Goal: Task Accomplishment & Management: Complete application form

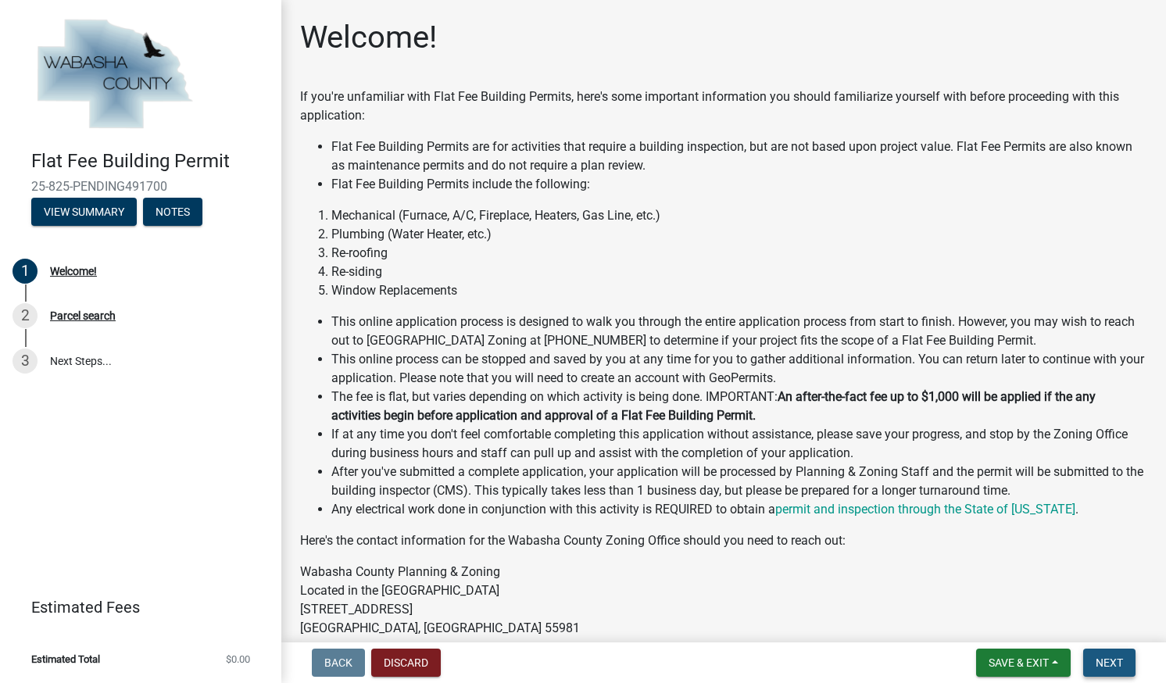
click at [1103, 658] on span "Next" at bounding box center [1109, 663] width 27 height 13
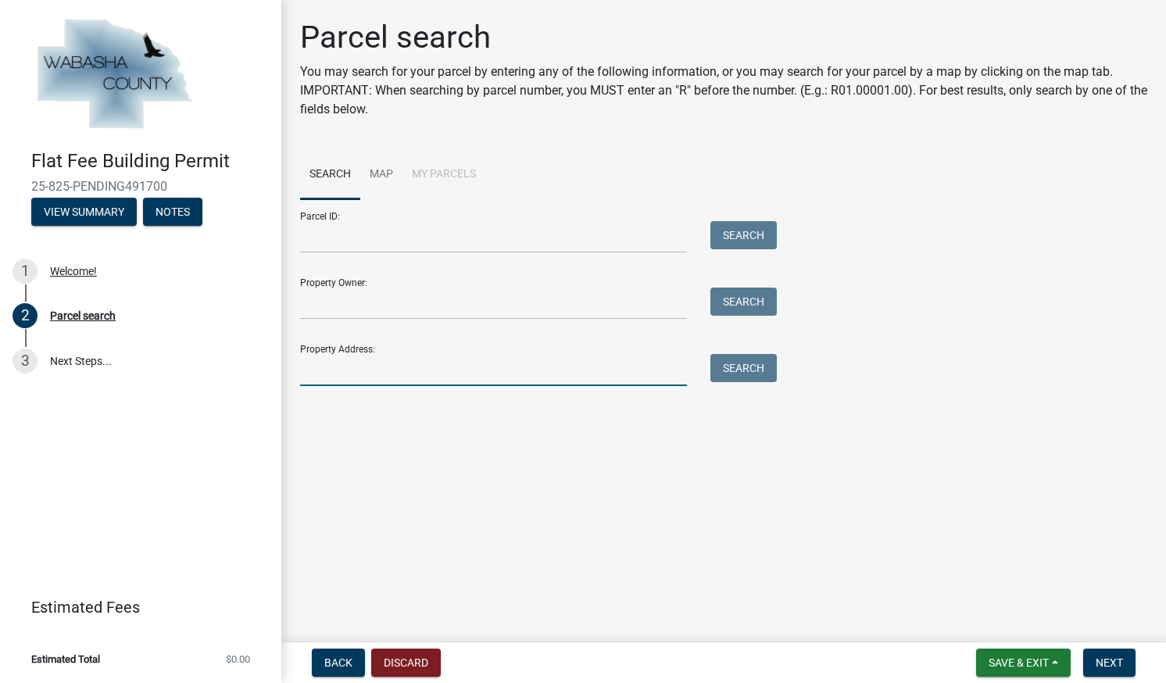
click at [365, 366] on input "Property Address:" at bounding box center [493, 370] width 387 height 32
type input "17636"
click at [743, 373] on button "Search" at bounding box center [744, 368] width 66 height 28
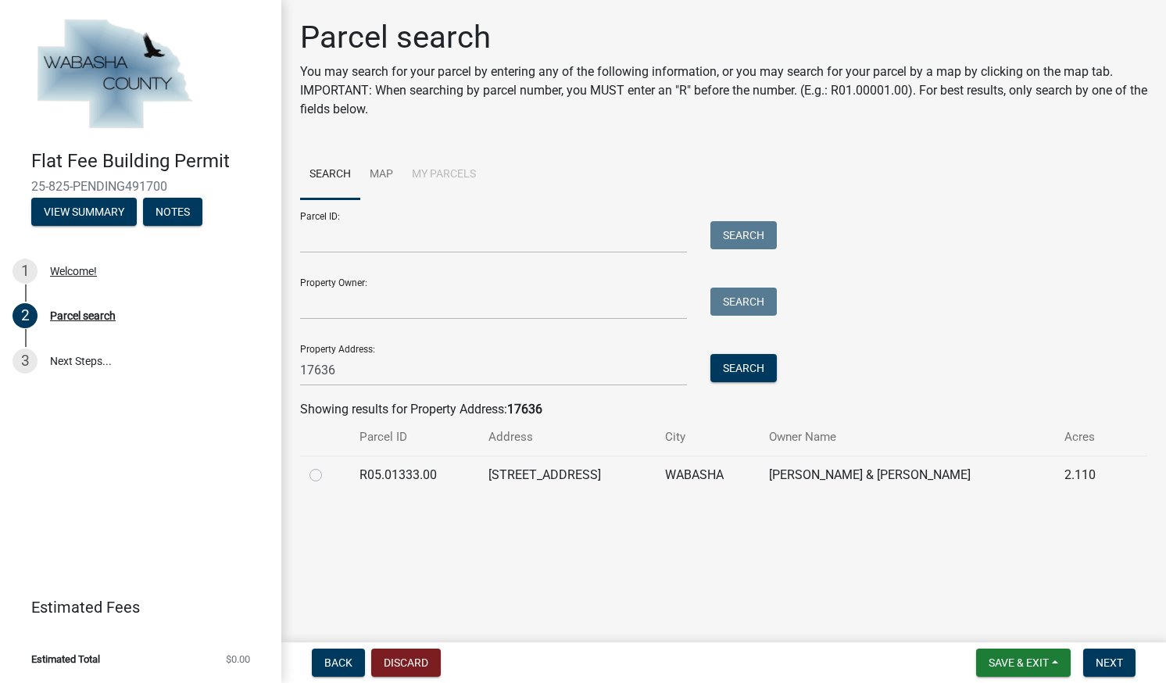
click at [328, 466] on label at bounding box center [328, 466] width 0 height 0
click at [328, 476] on input "radio" at bounding box center [333, 471] width 10 height 10
radio input "true"
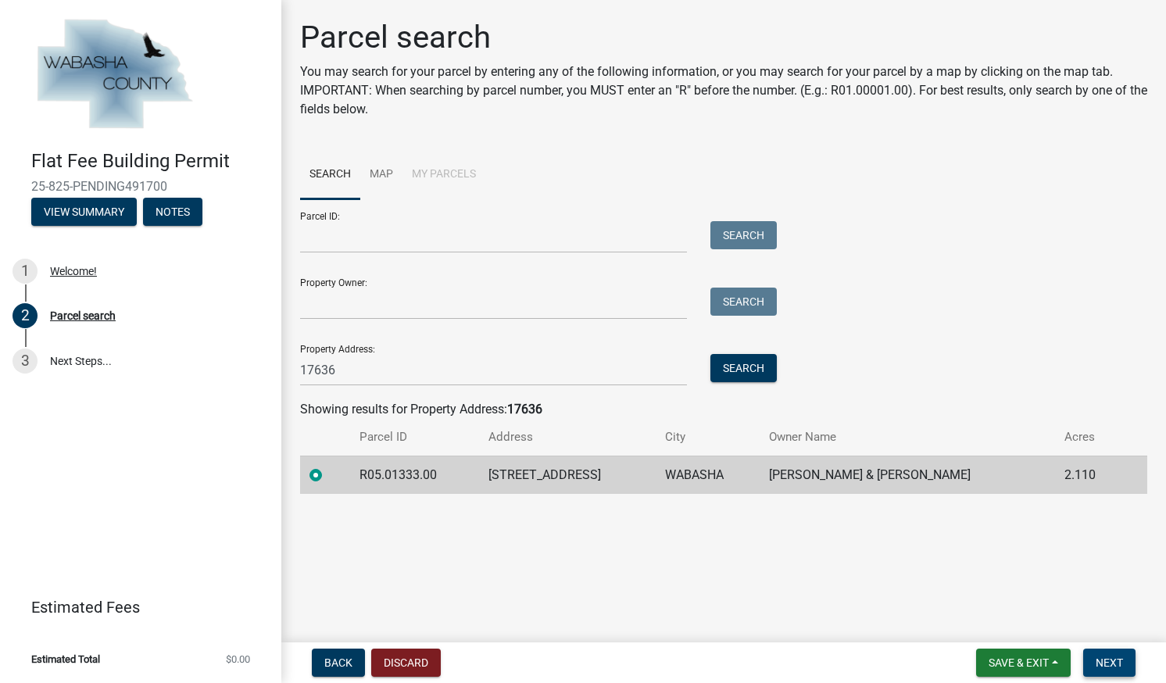
click at [1120, 661] on span "Next" at bounding box center [1109, 663] width 27 height 13
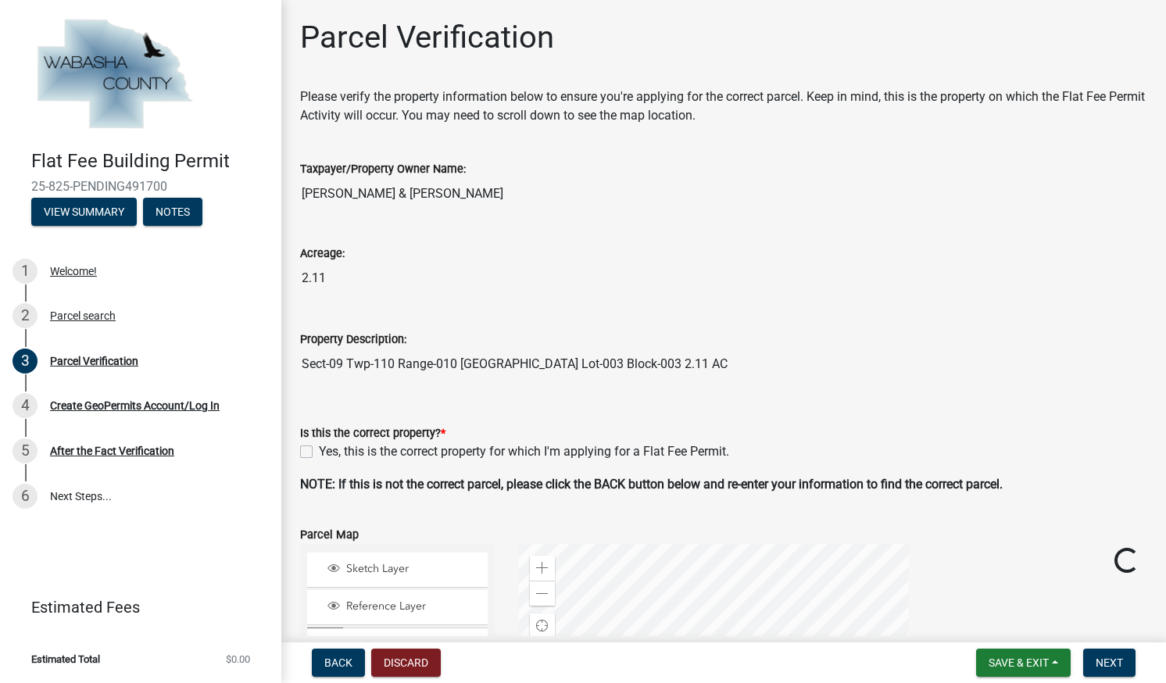
click at [319, 453] on label "Yes, this is the correct property for which I'm applying for a Flat Fee Permit." at bounding box center [524, 451] width 410 height 19
click at [319, 453] on input "Yes, this is the correct property for which I'm applying for a Flat Fee Permit." at bounding box center [324, 447] width 10 height 10
checkbox input "true"
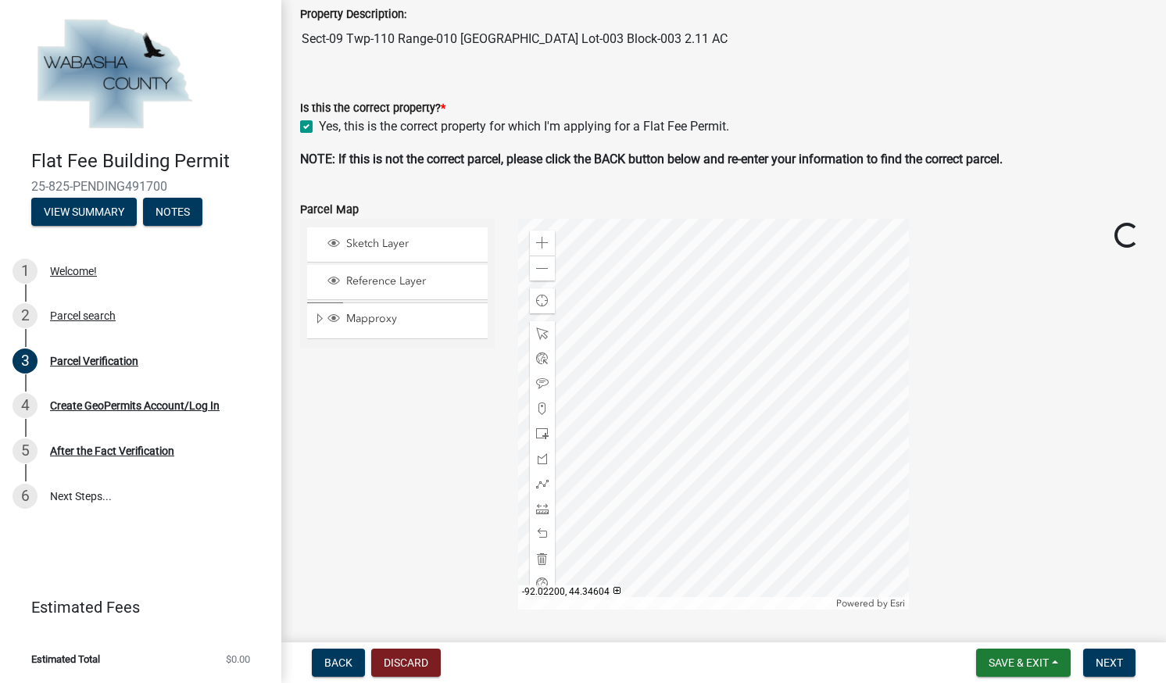
scroll to position [503, 0]
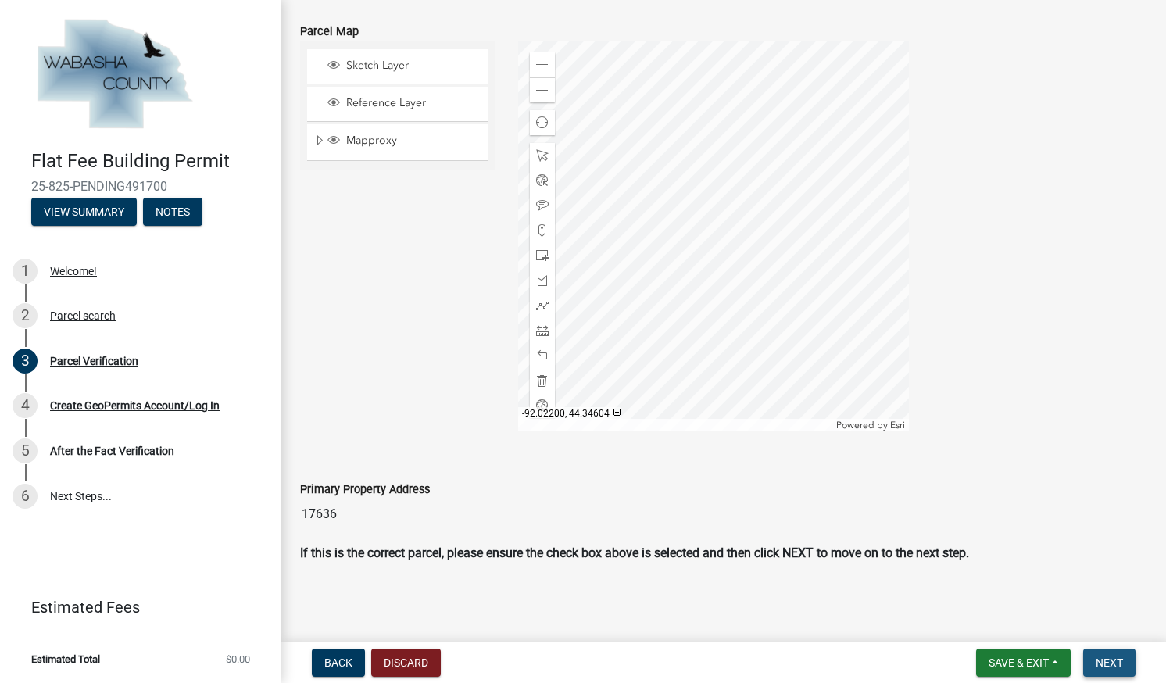
click at [1114, 663] on span "Next" at bounding box center [1109, 663] width 27 height 13
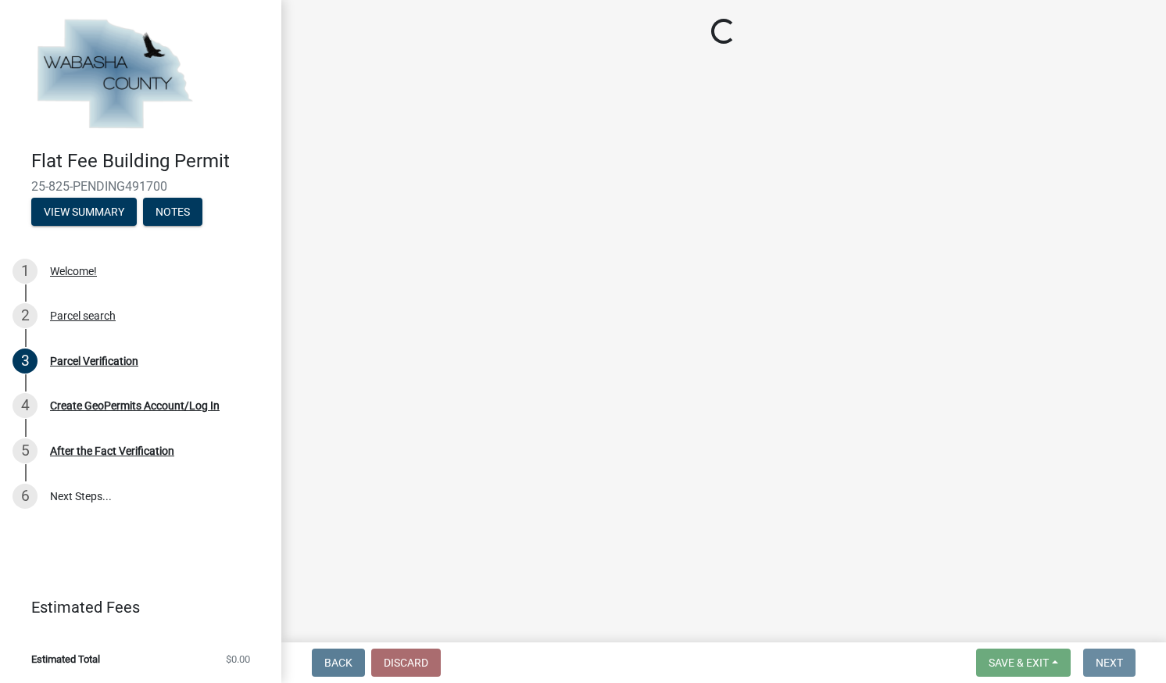
scroll to position [0, 0]
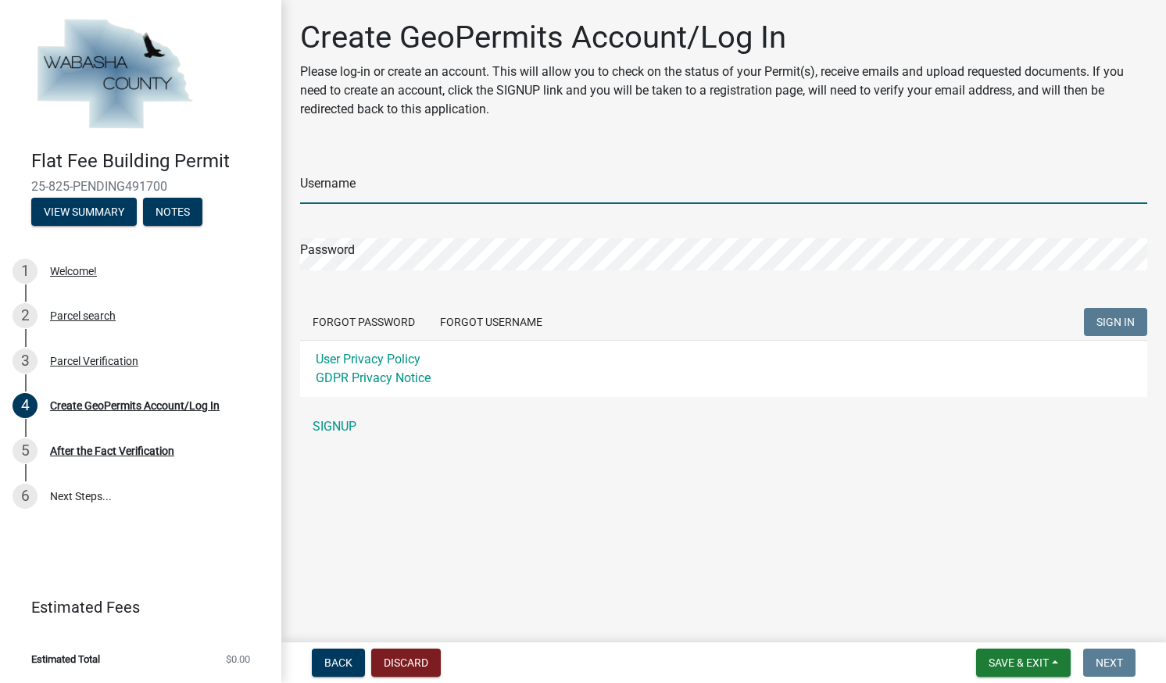
type input "ppc23"
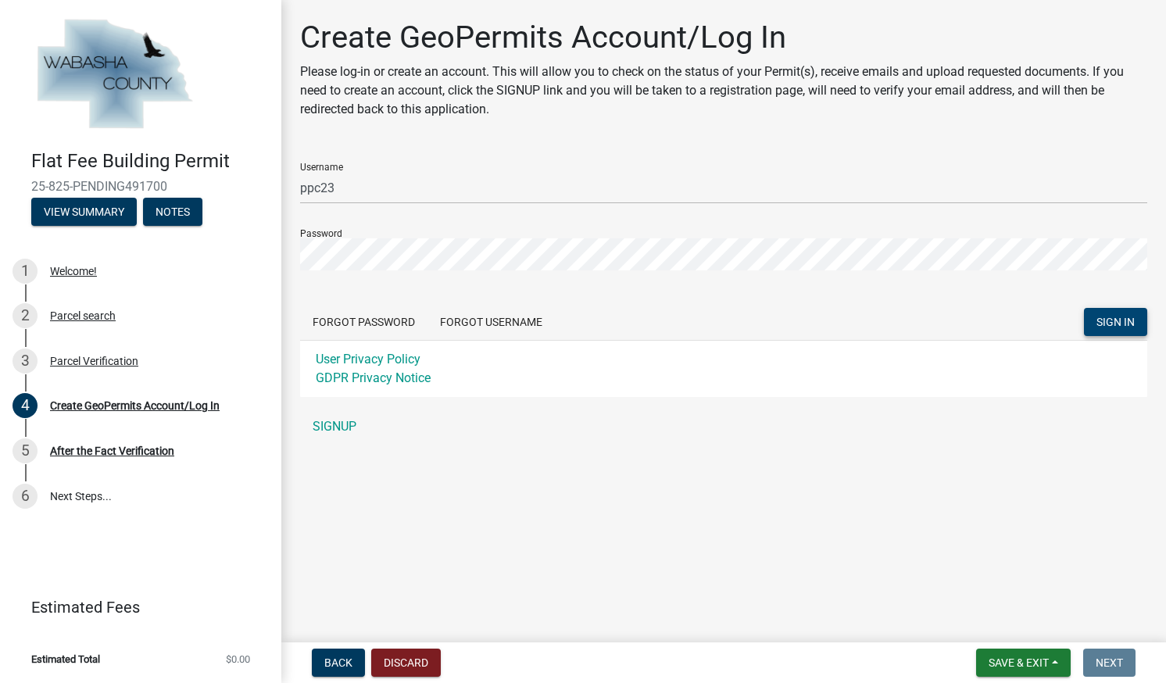
click at [1119, 317] on span "SIGN IN" at bounding box center [1116, 322] width 38 height 13
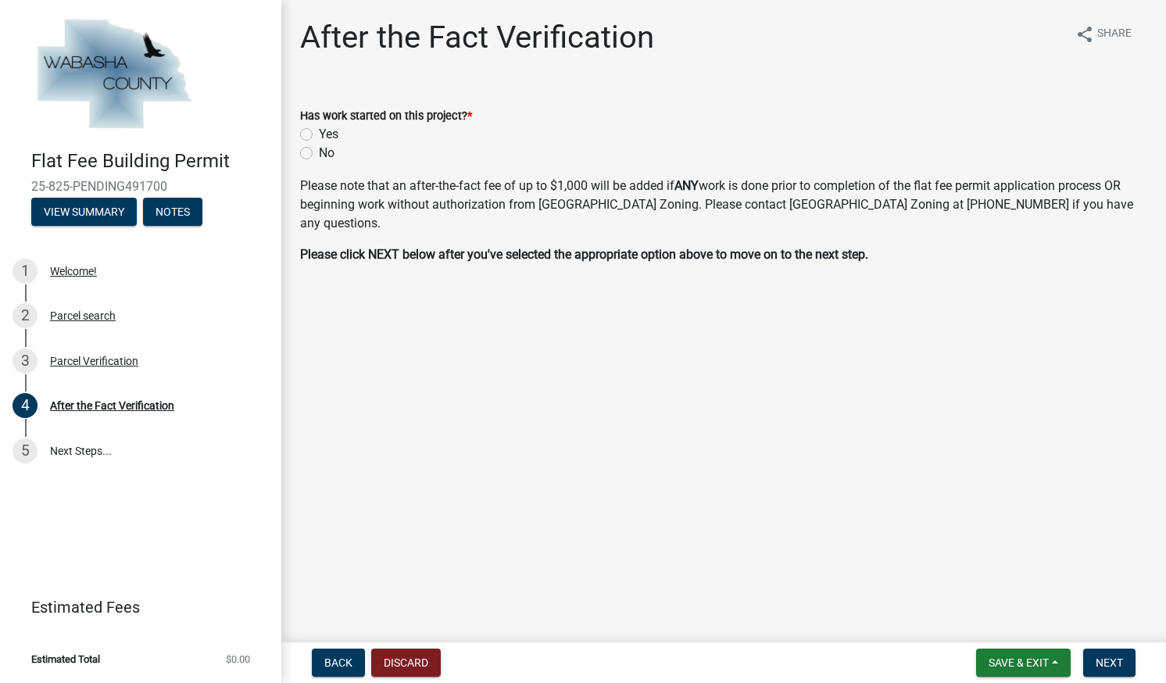
click at [319, 156] on label "No" at bounding box center [327, 153] width 16 height 19
click at [319, 154] on input "No" at bounding box center [324, 149] width 10 height 10
radio input "true"
click at [1117, 669] on button "Next" at bounding box center [1109, 663] width 52 height 28
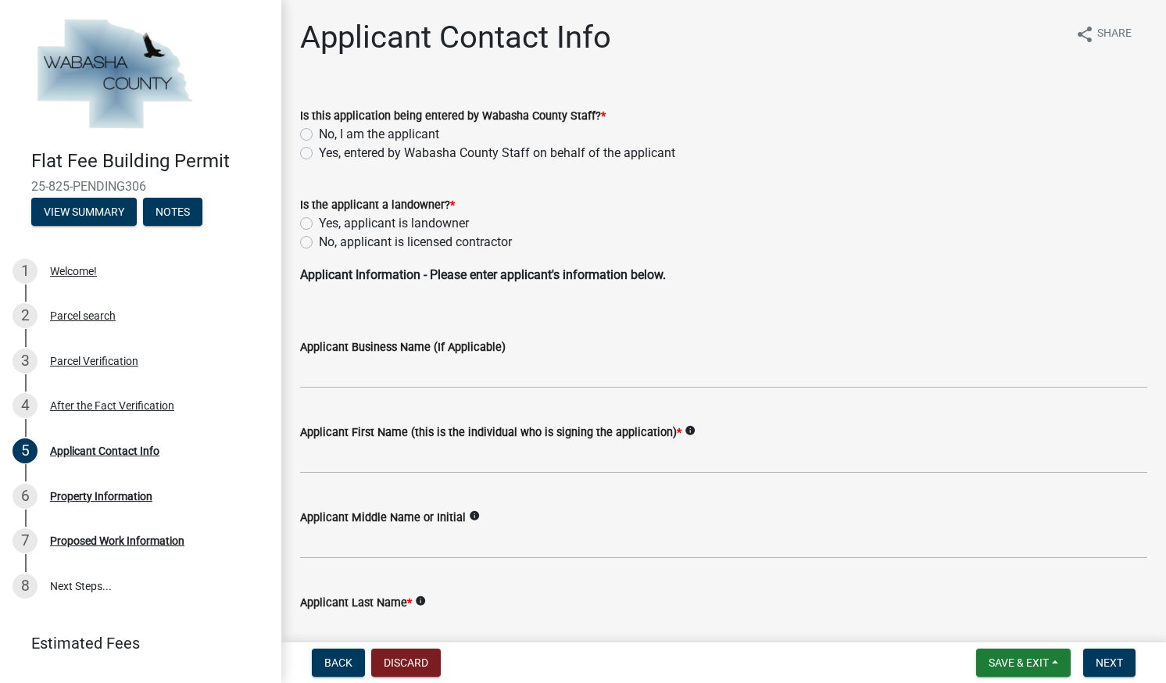
click at [319, 131] on label "No, I am the applicant" at bounding box center [379, 134] width 120 height 19
click at [319, 131] on input "No, I am the applicant" at bounding box center [324, 130] width 10 height 10
radio input "true"
click at [319, 238] on label "No, applicant is licensed contractor" at bounding box center [415, 242] width 193 height 19
click at [319, 238] on input "No, applicant is licensed contractor" at bounding box center [324, 238] width 10 height 10
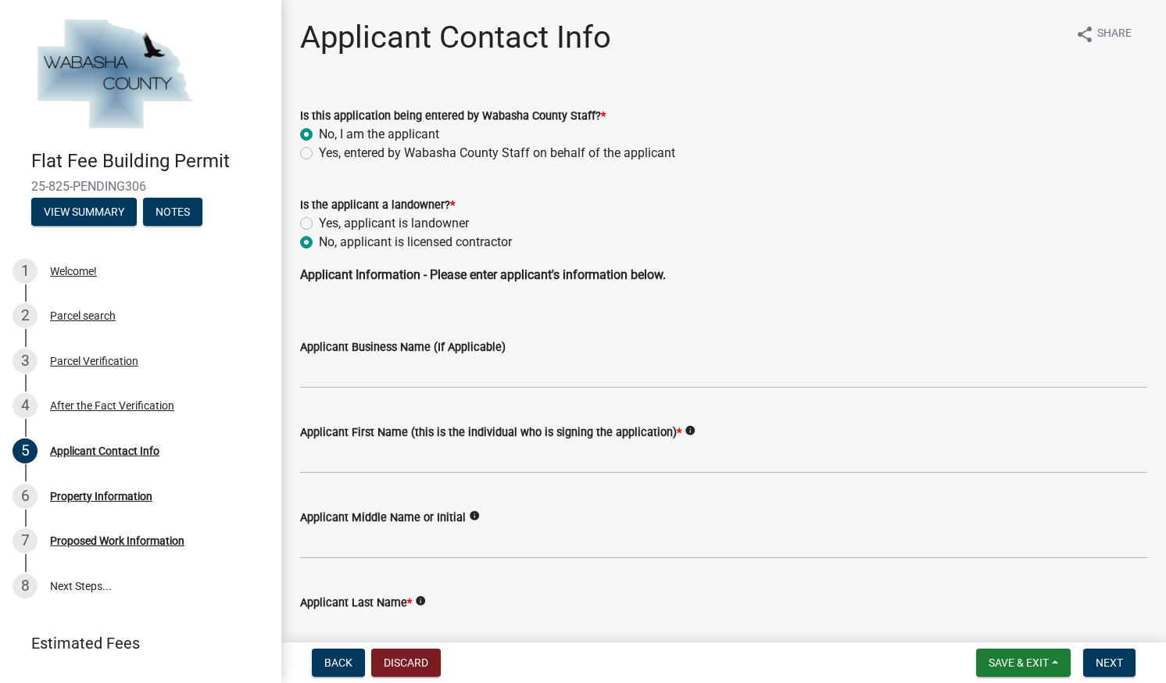
radio input "true"
click at [385, 385] on input "Applicant Business Name (If Applicable)" at bounding box center [723, 372] width 847 height 32
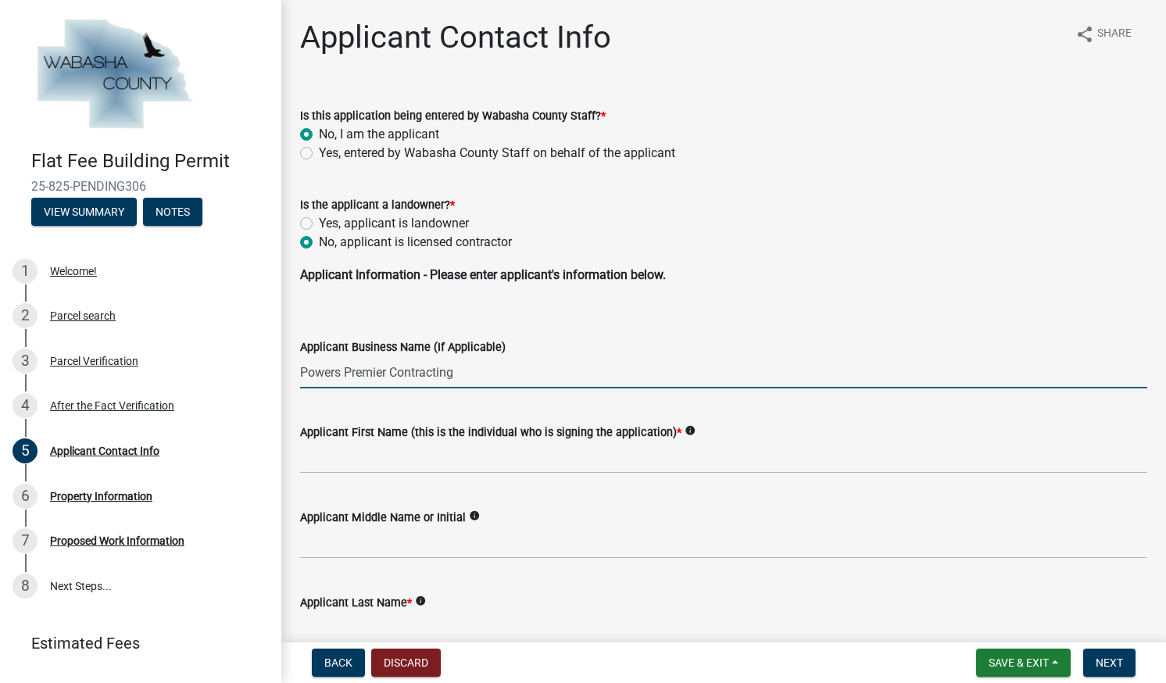
type input "Powers Premier Contracting"
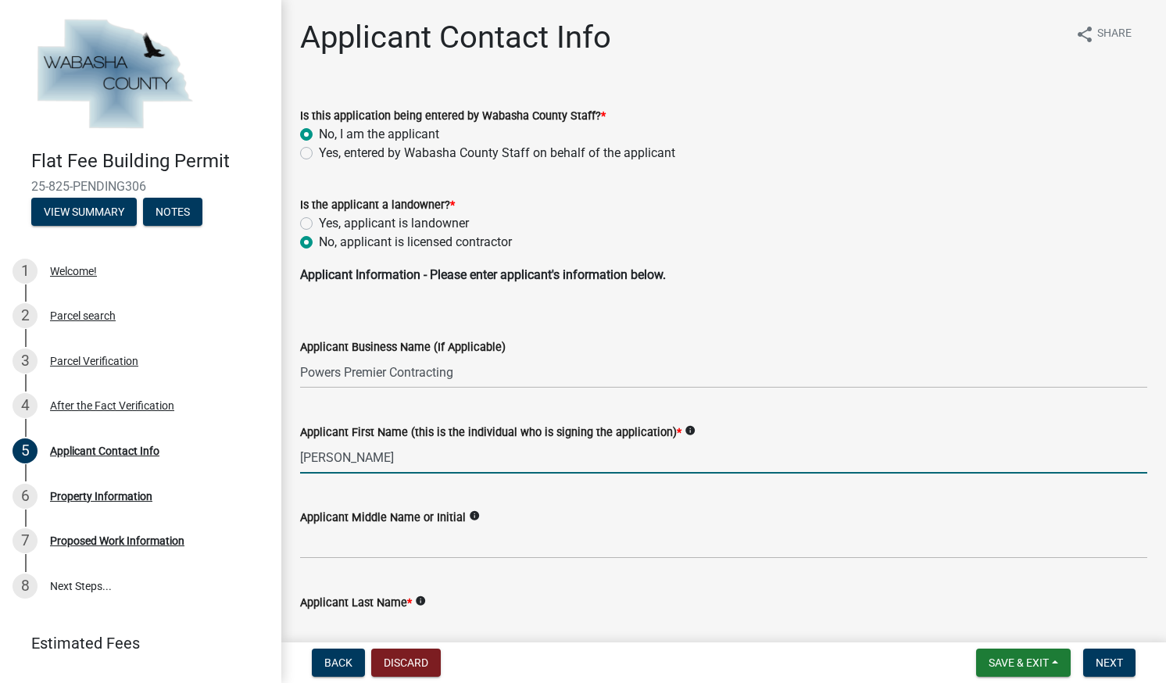
type input "[PERSON_NAME]"
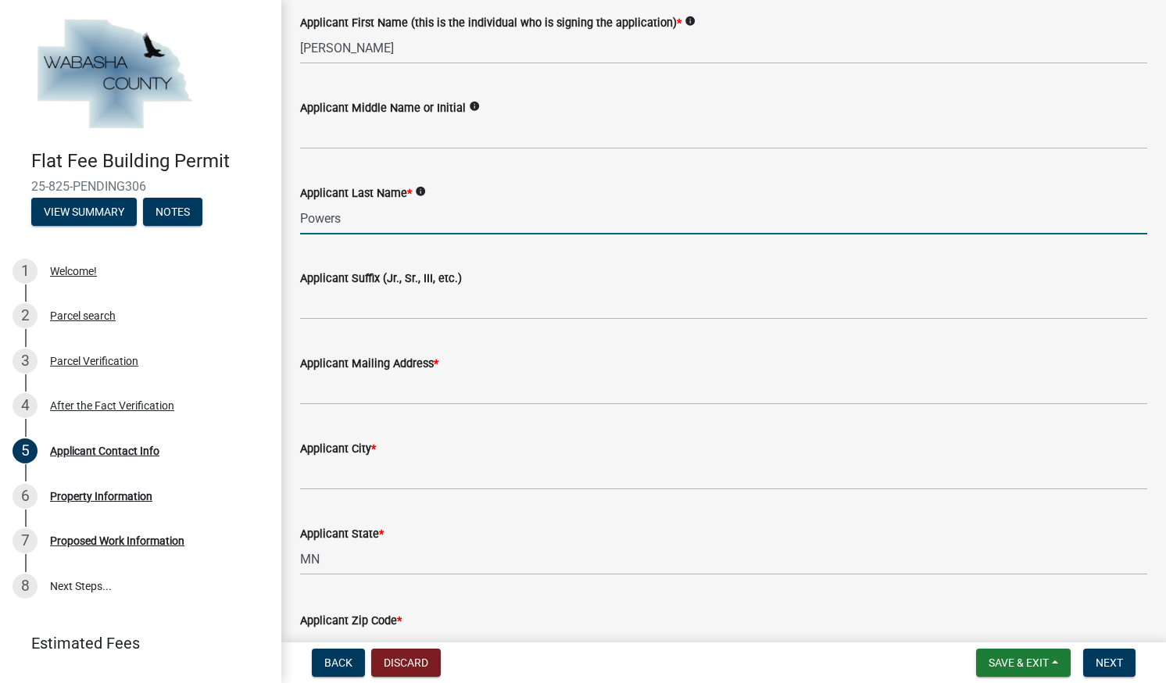
scroll to position [410, 0]
type input "Powers"
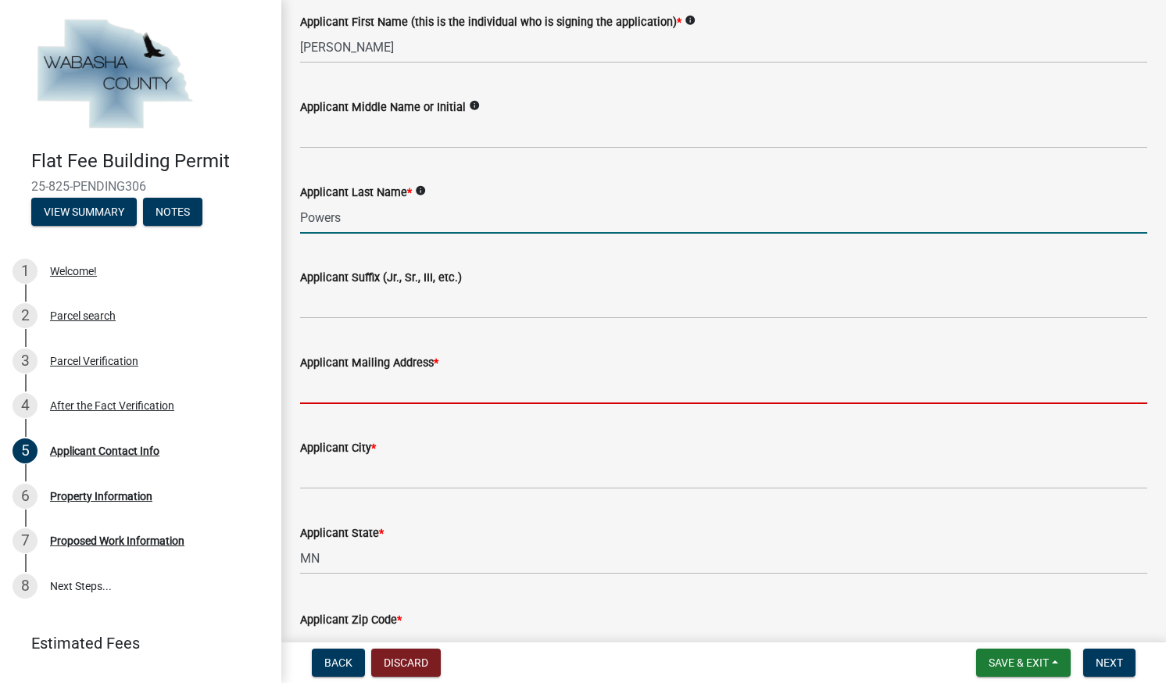
click at [507, 389] on input "Applicant Mailing Address *" at bounding box center [723, 388] width 847 height 32
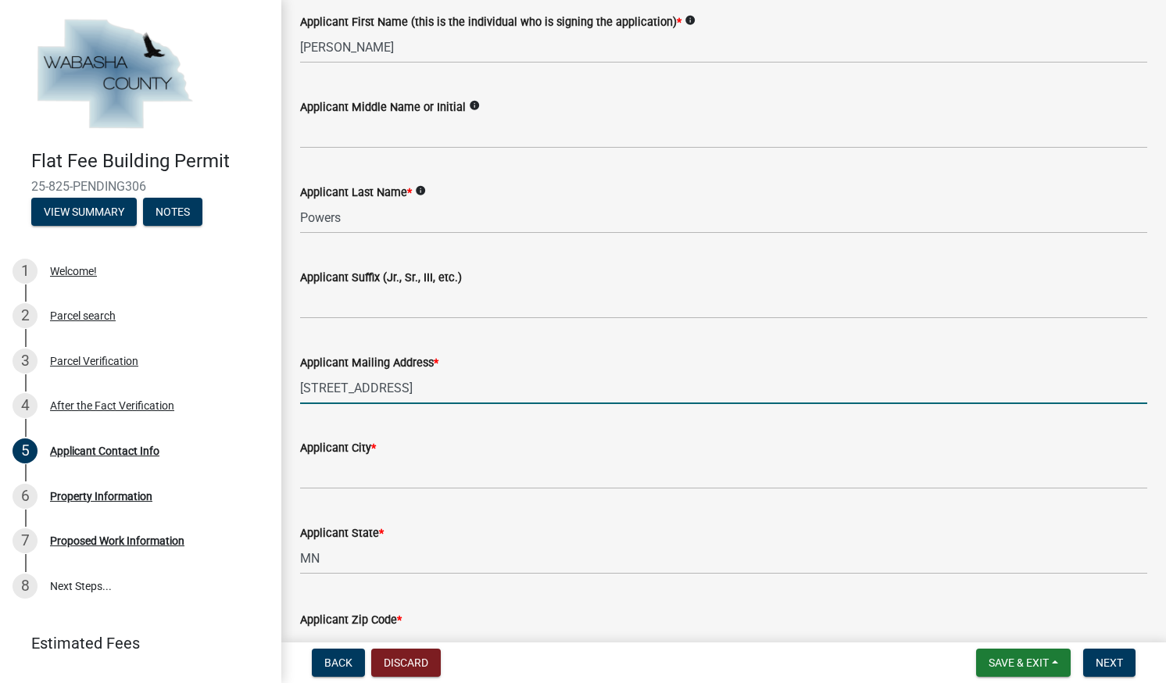
type input "[STREET_ADDRESS]"
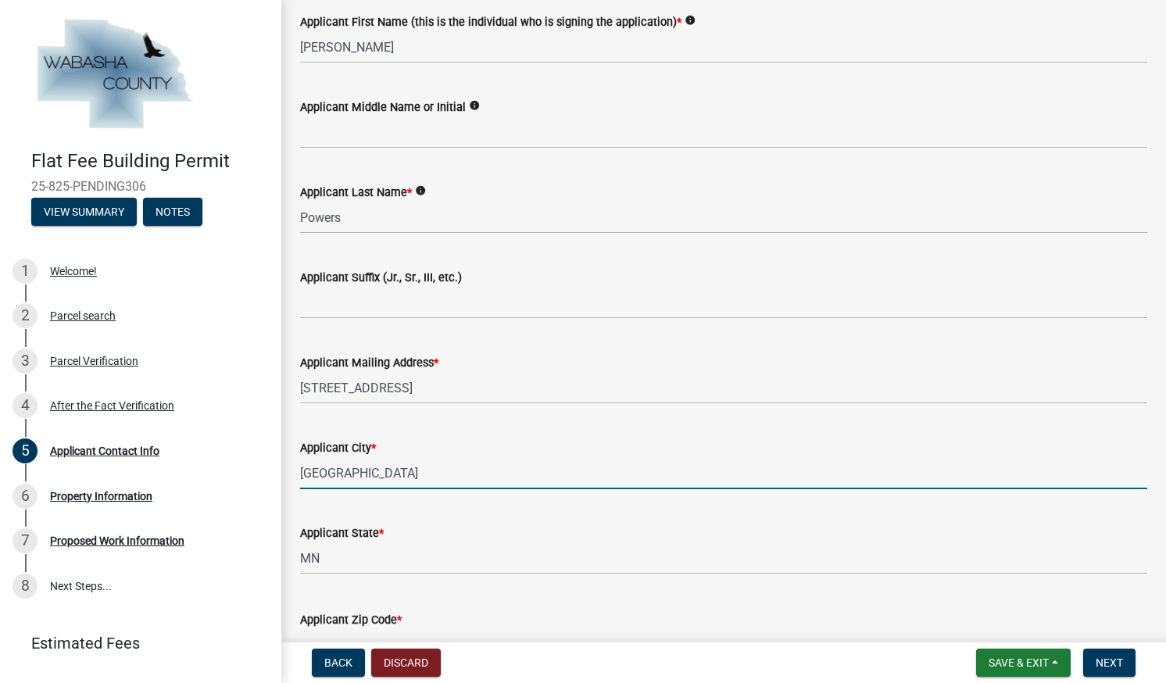
type input "[GEOGRAPHIC_DATA]"
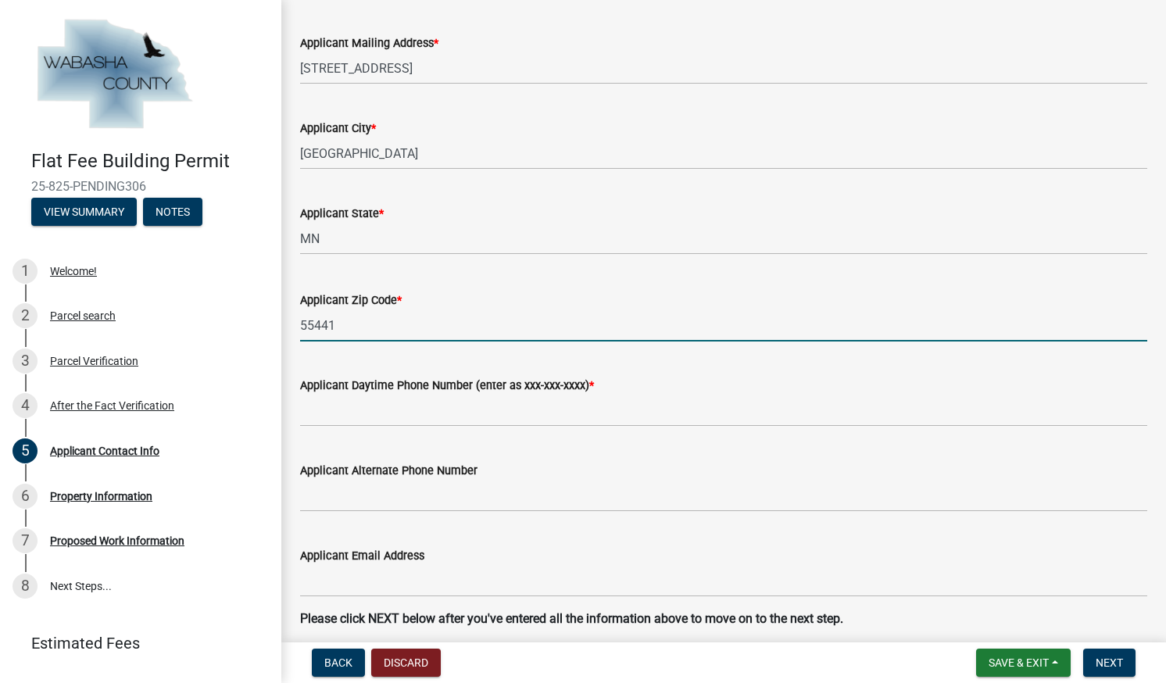
scroll to position [732, 0]
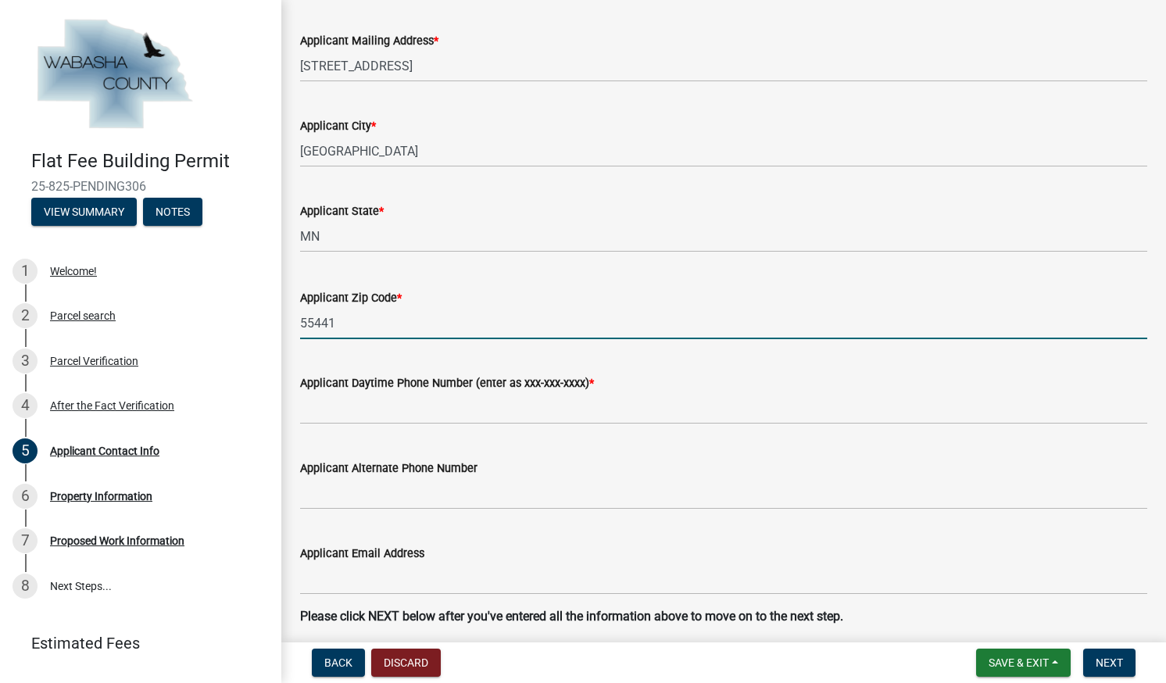
type input "55441"
click at [496, 410] on input "Applicant Daytime Phone Number (enter as xxx-xxx-xxxx) *" at bounding box center [723, 408] width 847 height 32
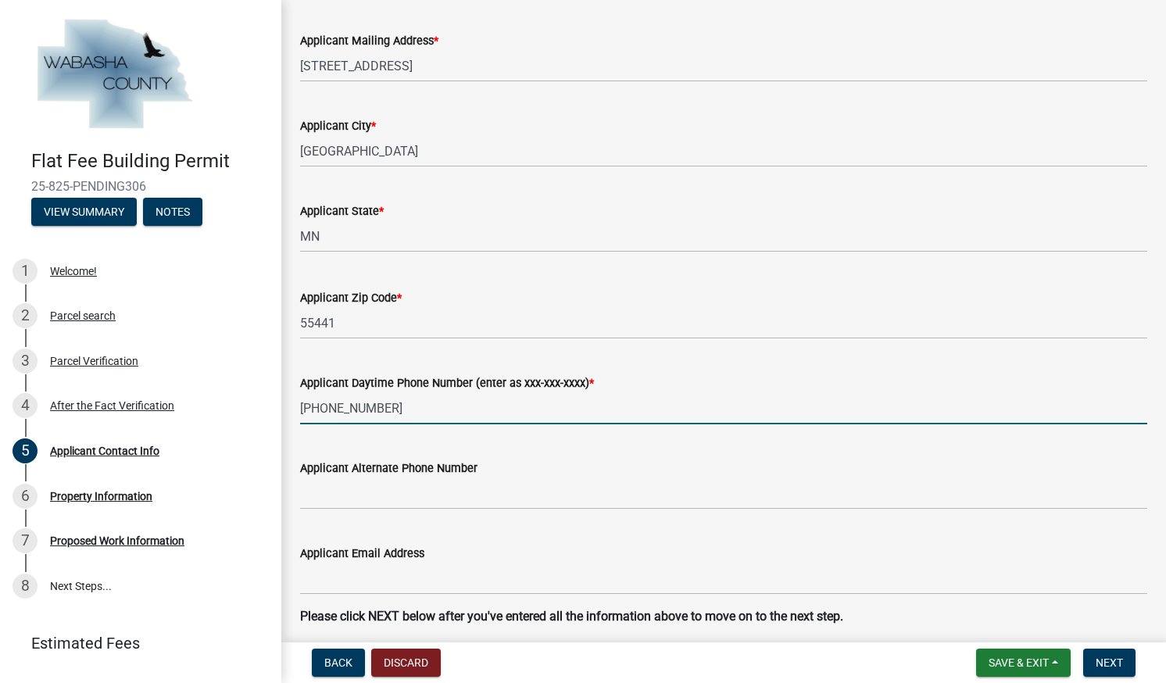
scroll to position [796, 0]
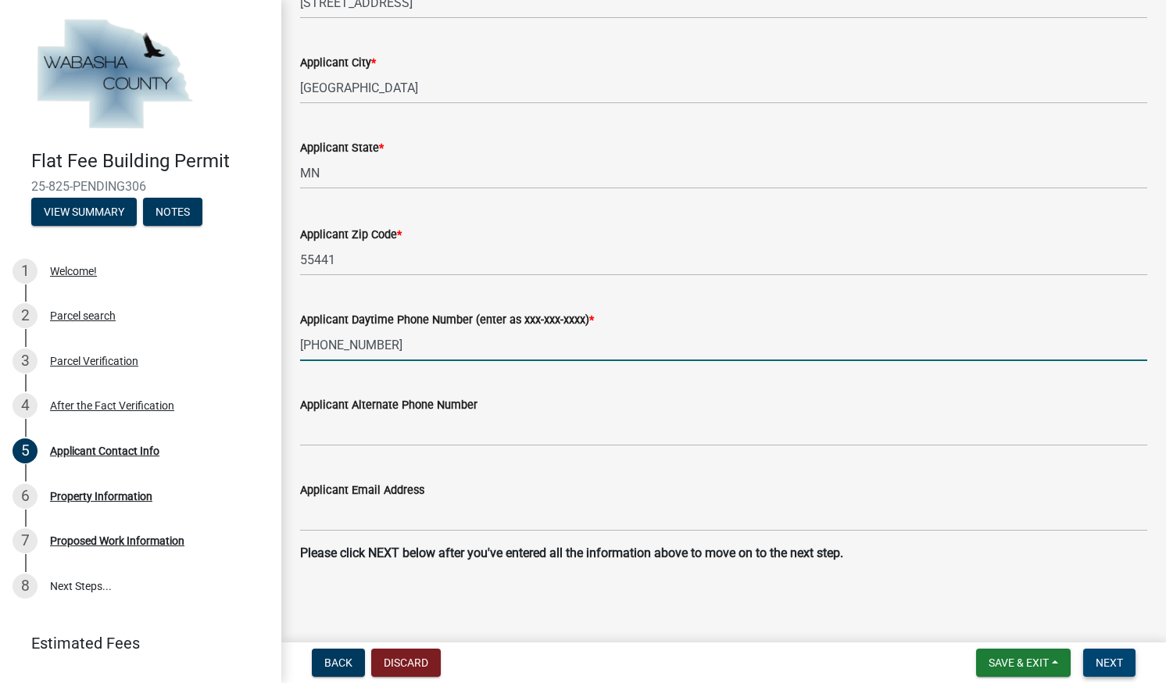
type input "[PHONE_NUMBER]"
click at [1114, 668] on span "Next" at bounding box center [1109, 663] width 27 height 13
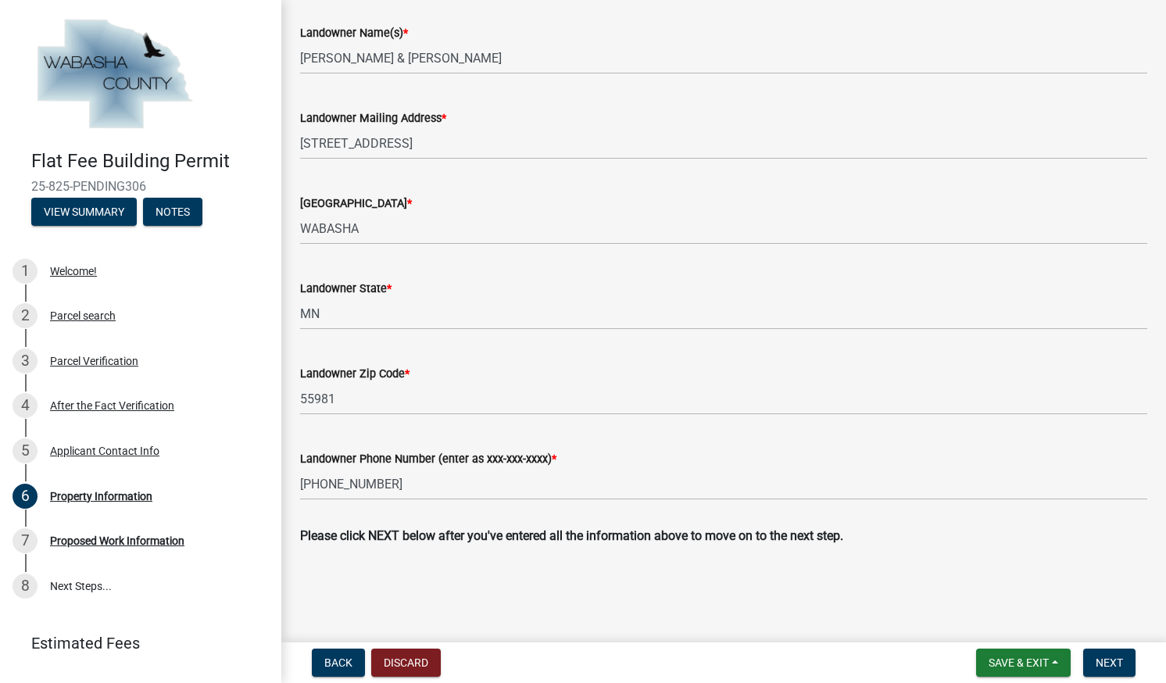
scroll to position [568, 0]
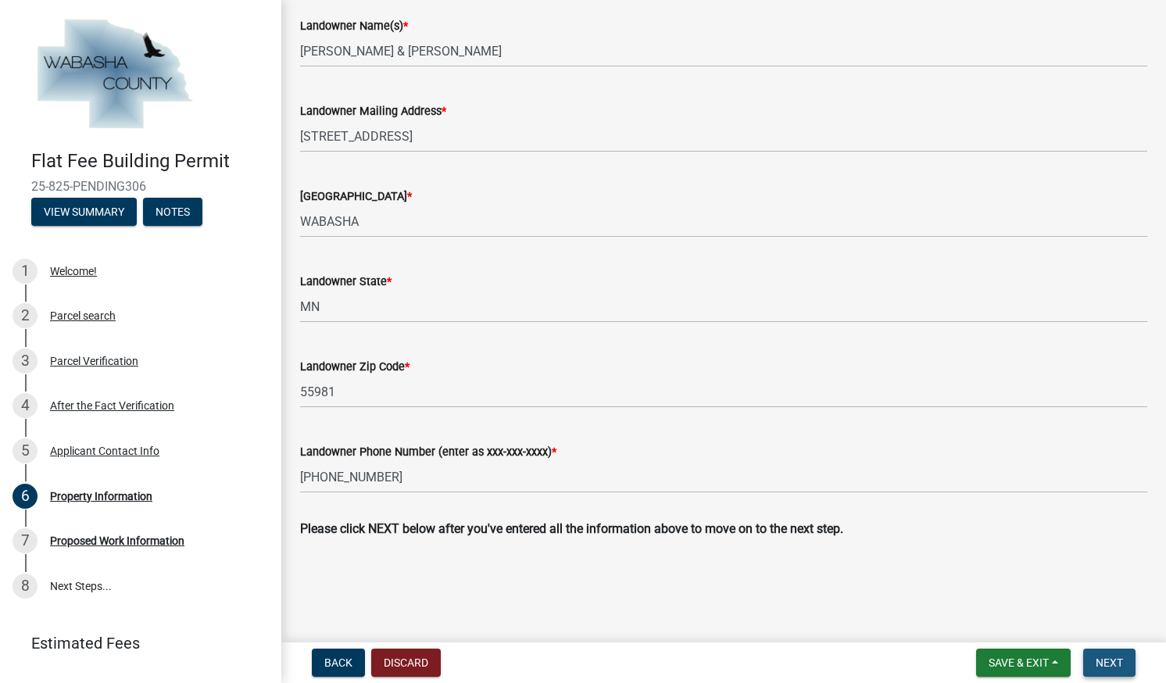
click at [1105, 667] on span "Next" at bounding box center [1109, 663] width 27 height 13
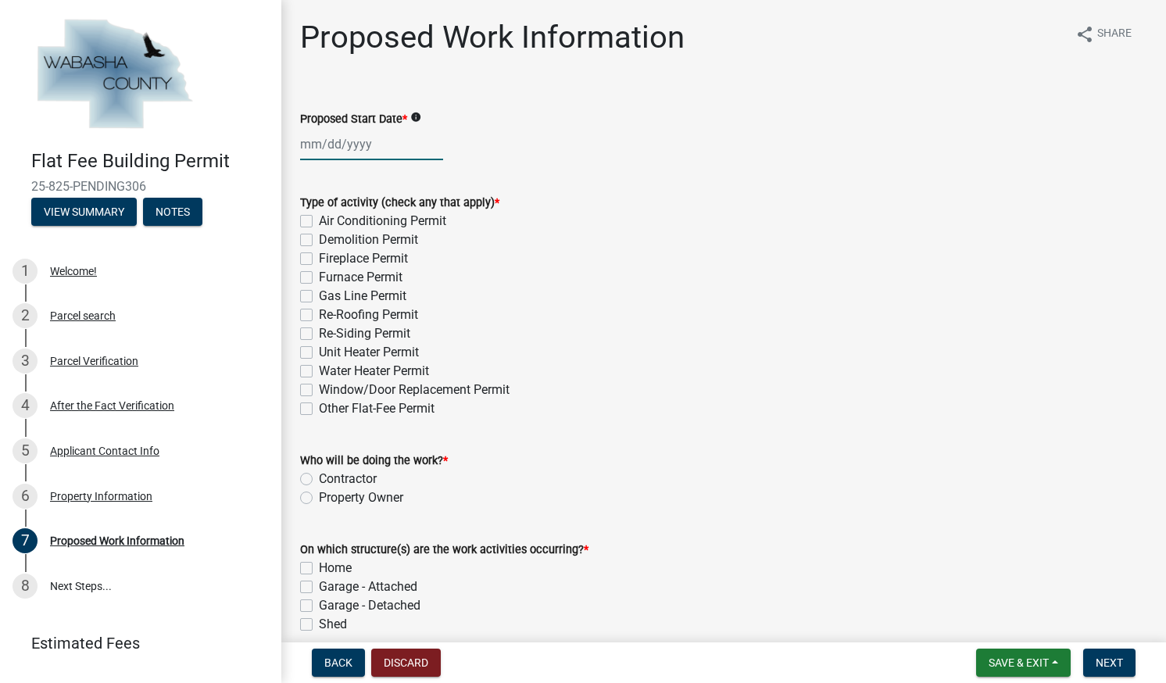
click at [306, 141] on div at bounding box center [371, 144] width 143 height 32
select select "10"
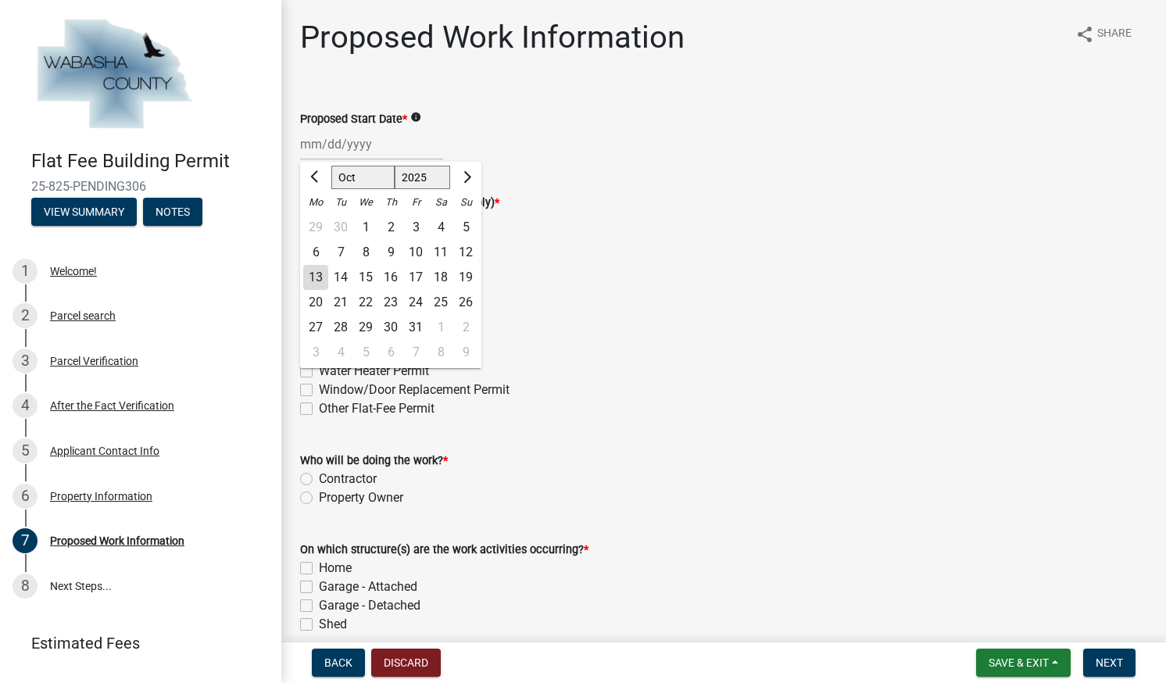
click at [369, 267] on div "15" at bounding box center [365, 277] width 25 height 25
type input "[DATE]"
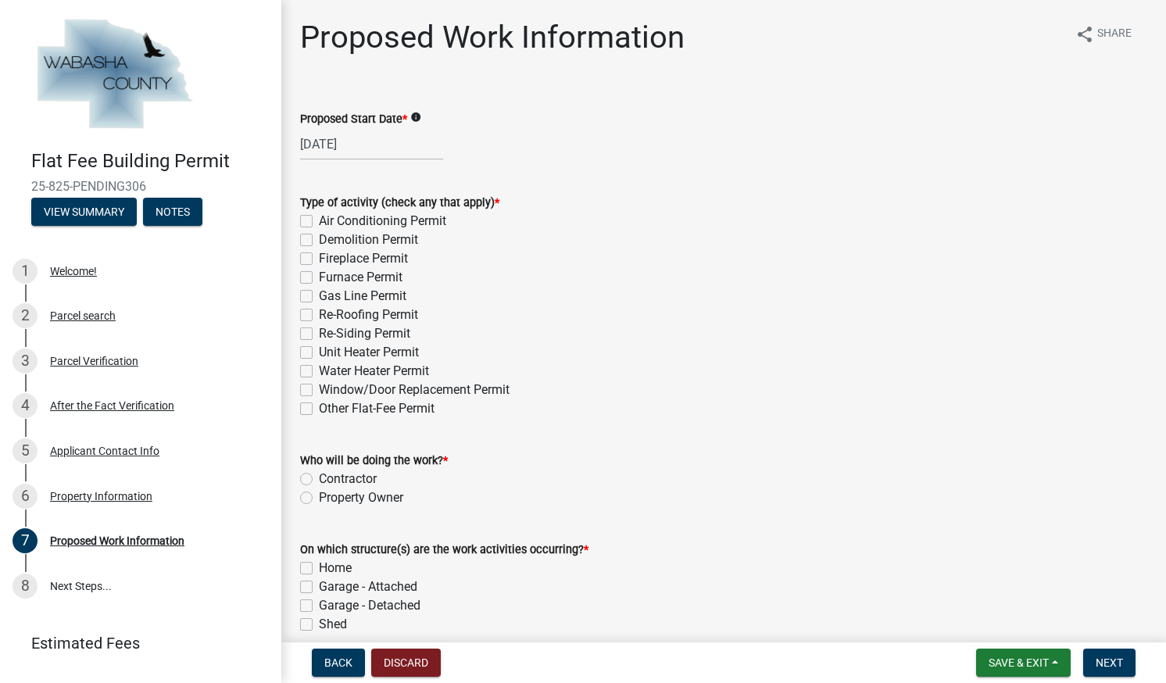
click at [319, 310] on label "Re-Roofing Permit" at bounding box center [368, 315] width 99 height 19
click at [319, 310] on input "Re-Roofing Permit" at bounding box center [324, 311] width 10 height 10
checkbox input "true"
checkbox input "false"
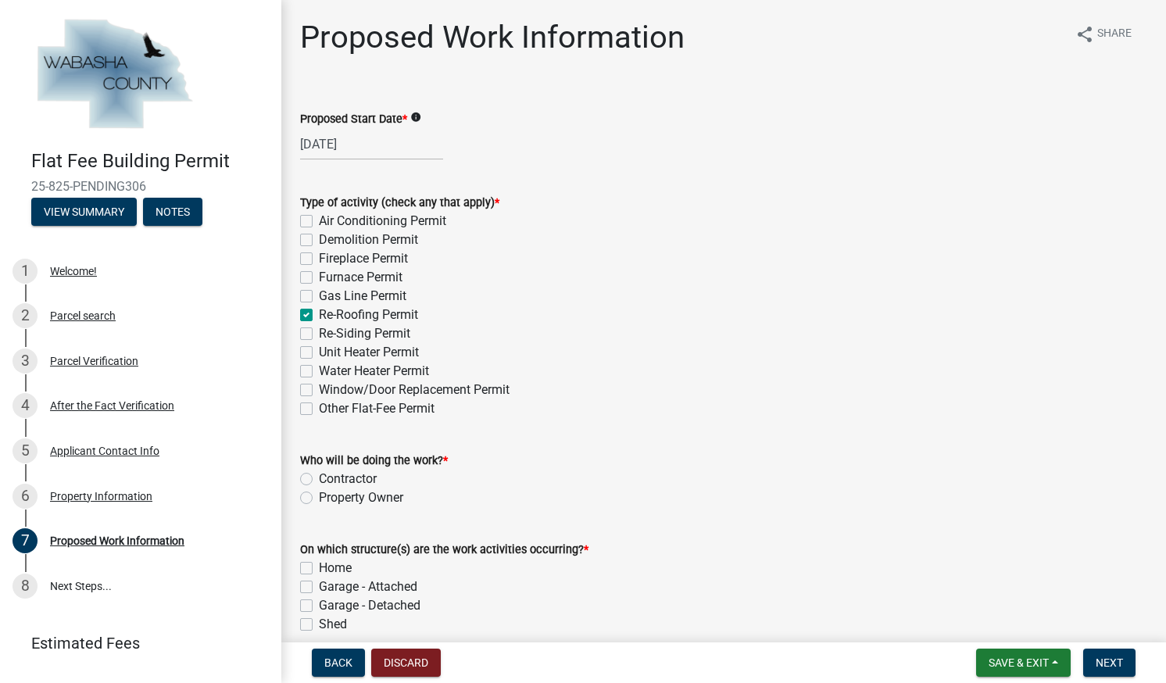
checkbox input "false"
checkbox input "true"
checkbox input "false"
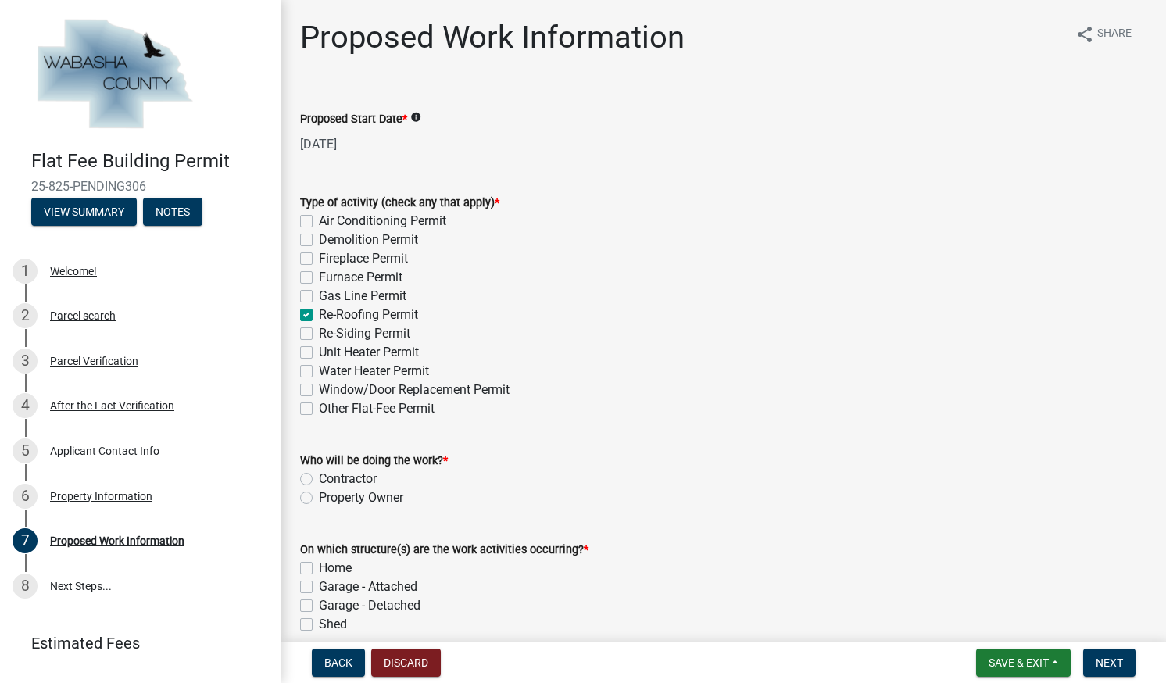
checkbox input "false"
click at [319, 478] on label "Contractor" at bounding box center [348, 479] width 58 height 19
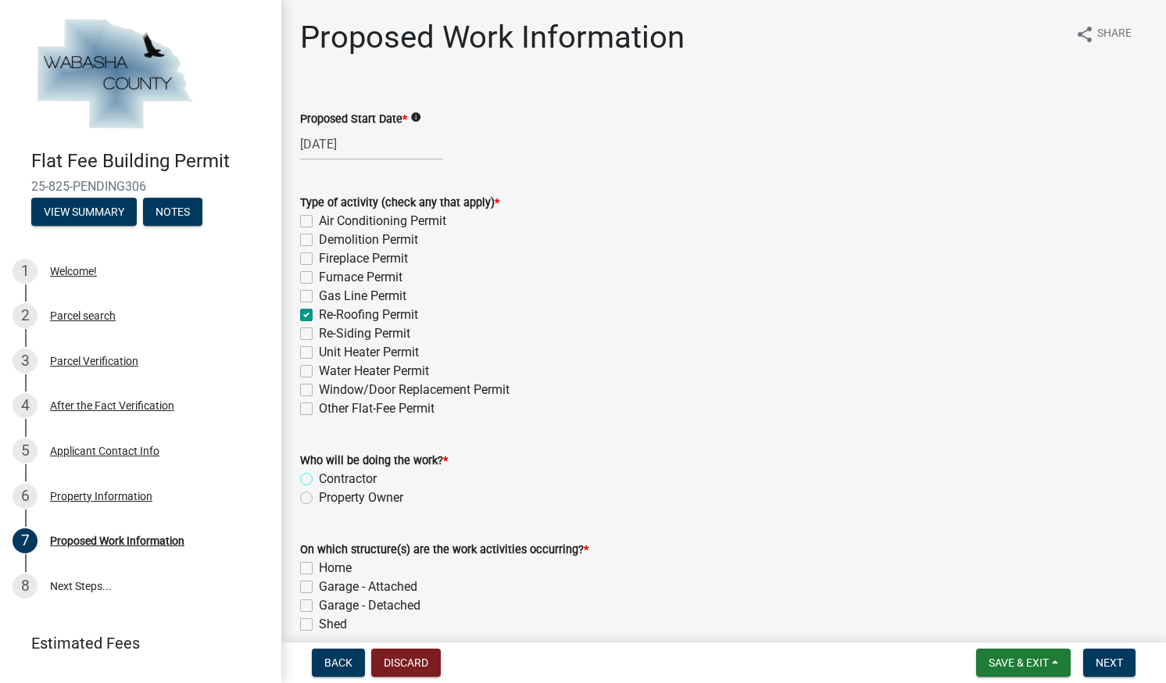
click at [319, 478] on input "Contractor" at bounding box center [324, 475] width 10 height 10
radio input "true"
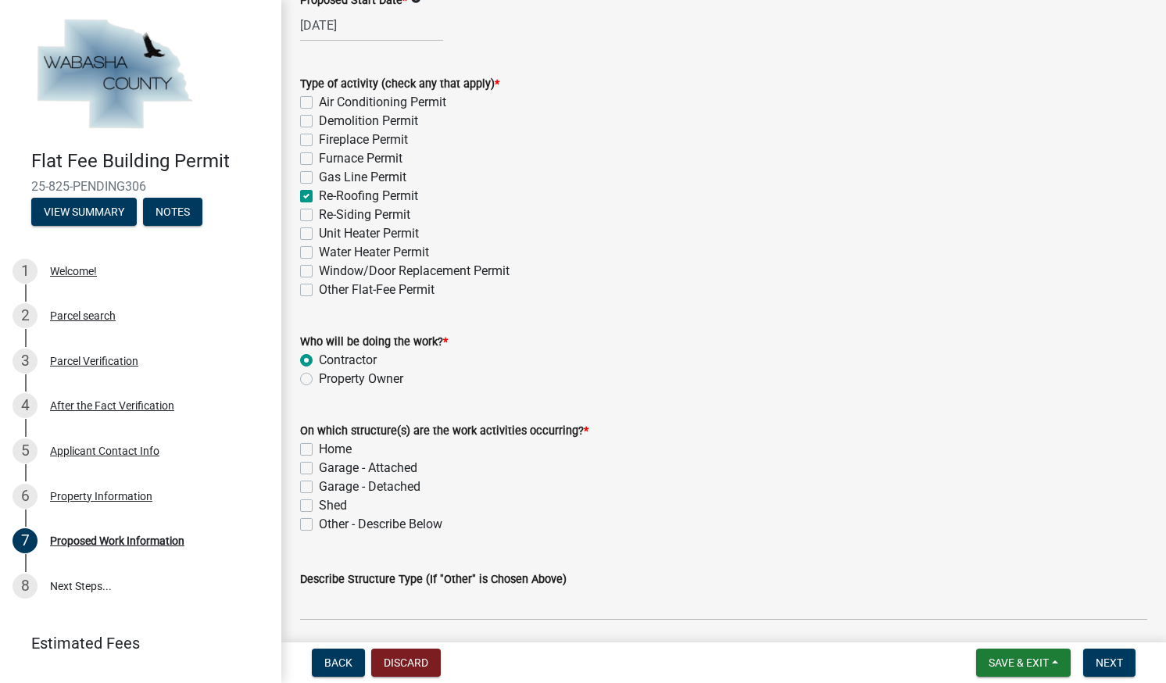
scroll to position [131, 0]
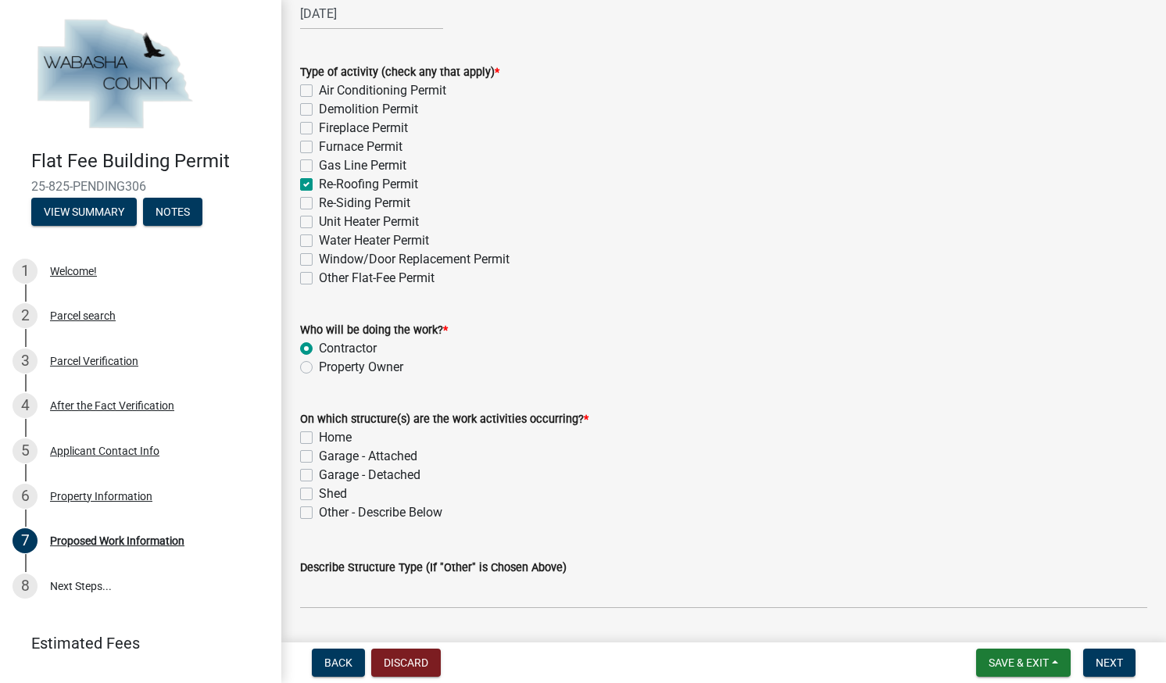
click at [319, 436] on label "Home" at bounding box center [335, 437] width 33 height 19
click at [319, 436] on input "Home" at bounding box center [324, 433] width 10 height 10
checkbox input "true"
checkbox input "false"
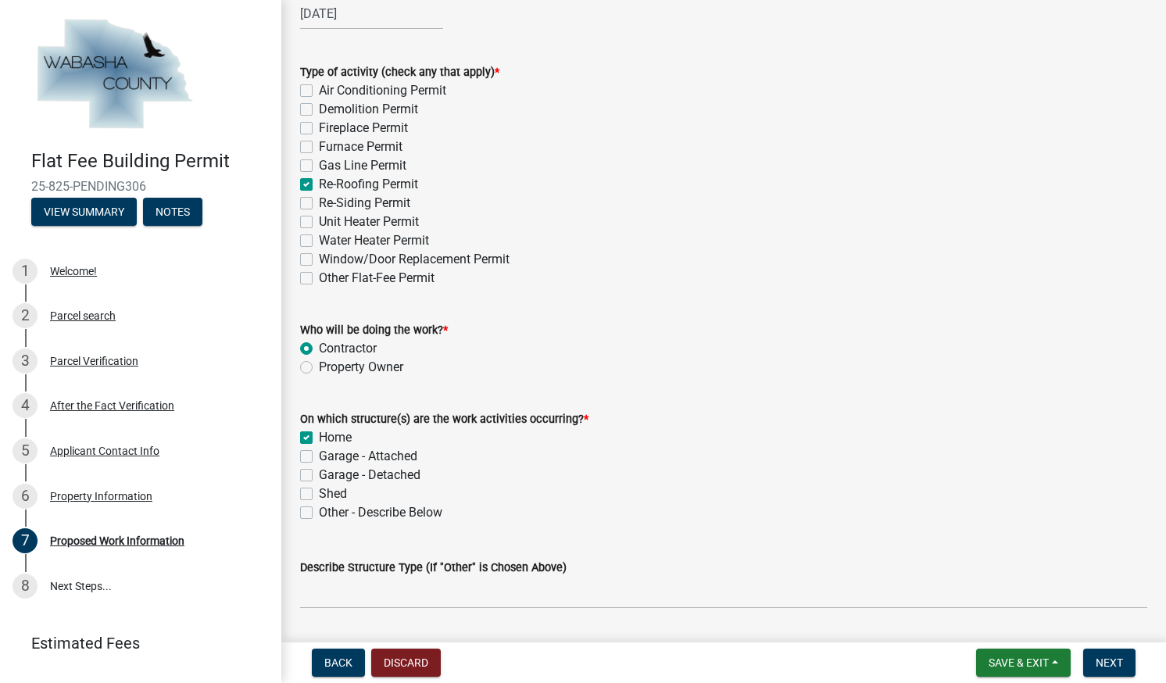
checkbox input "false"
click at [319, 455] on label "Garage - Attached" at bounding box center [368, 456] width 98 height 19
click at [319, 455] on input "Garage - Attached" at bounding box center [324, 452] width 10 height 10
checkbox input "true"
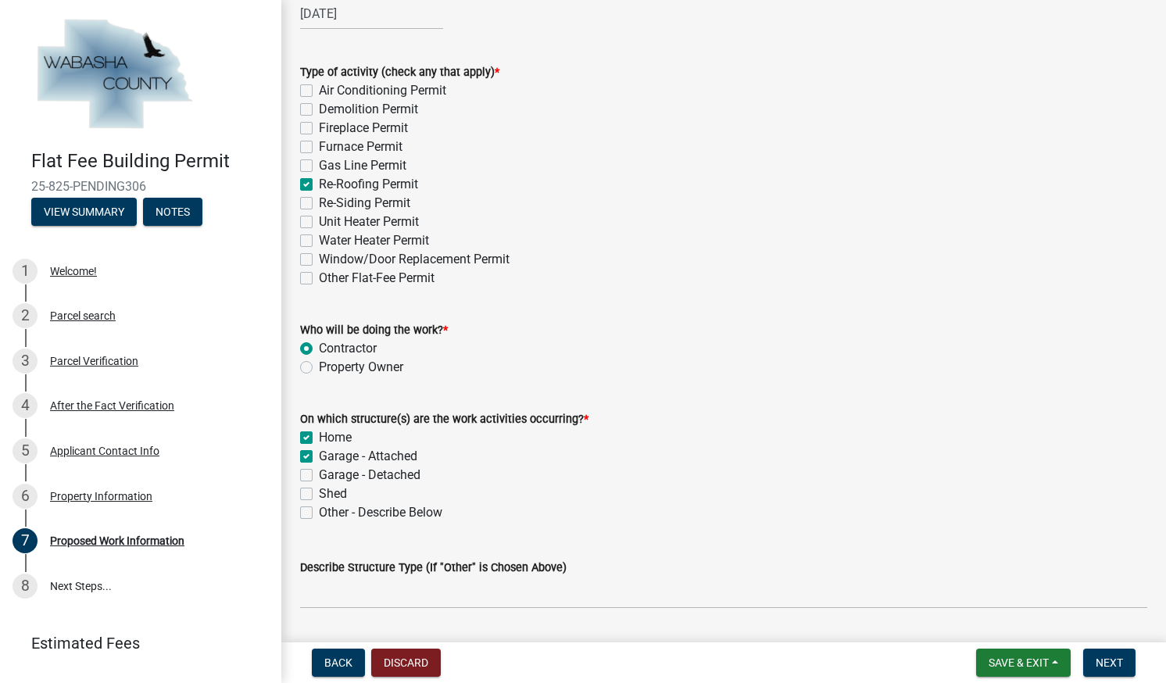
checkbox input "true"
checkbox input "false"
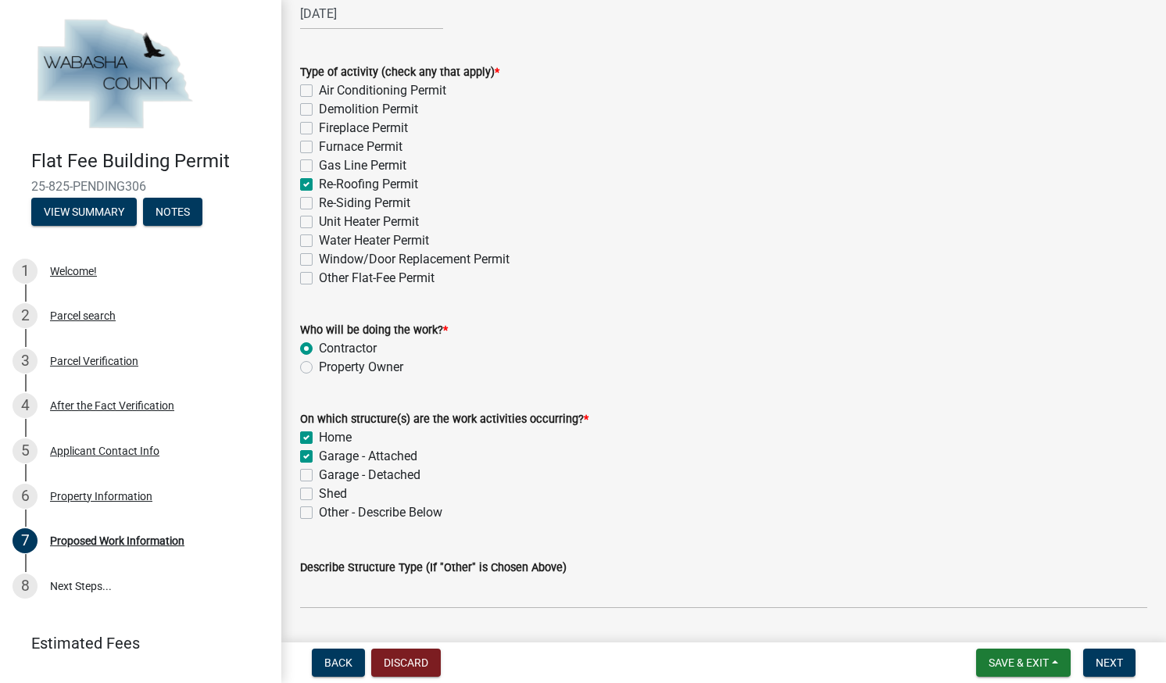
click at [319, 457] on label "Garage - Attached" at bounding box center [368, 456] width 98 height 19
click at [319, 457] on input "Garage - Attached" at bounding box center [324, 452] width 10 height 10
checkbox input "false"
checkbox input "true"
checkbox input "false"
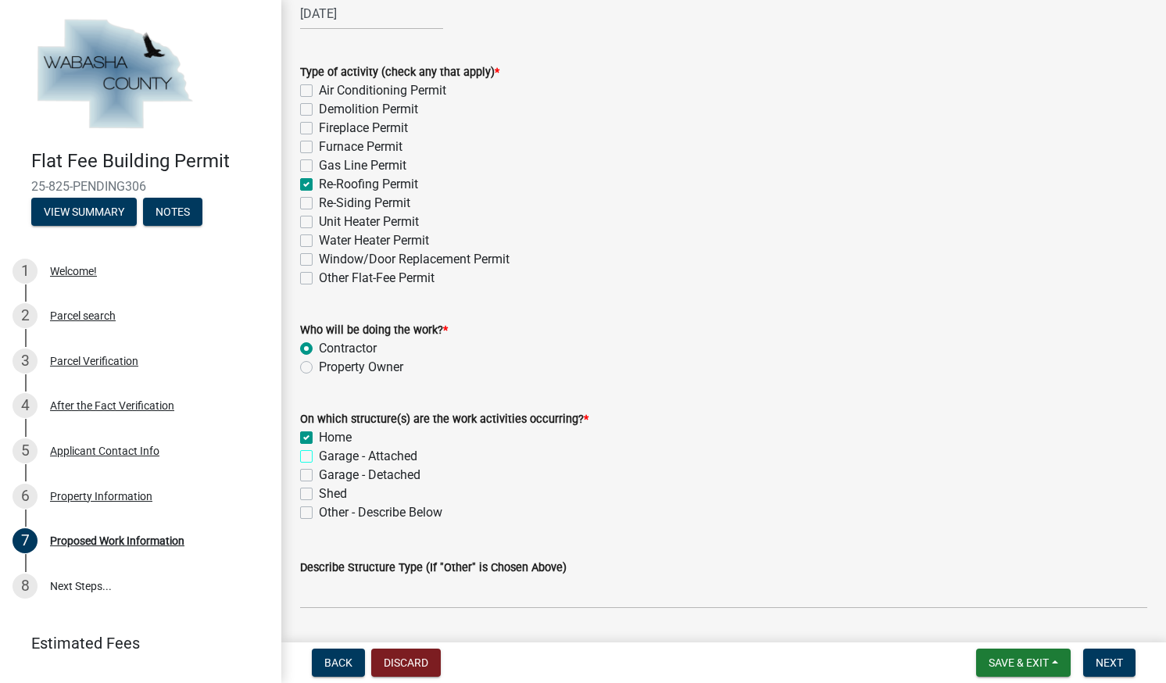
checkbox input "false"
click at [319, 457] on label "Garage - Attached" at bounding box center [368, 456] width 98 height 19
click at [319, 457] on input "Garage - Attached" at bounding box center [324, 452] width 10 height 10
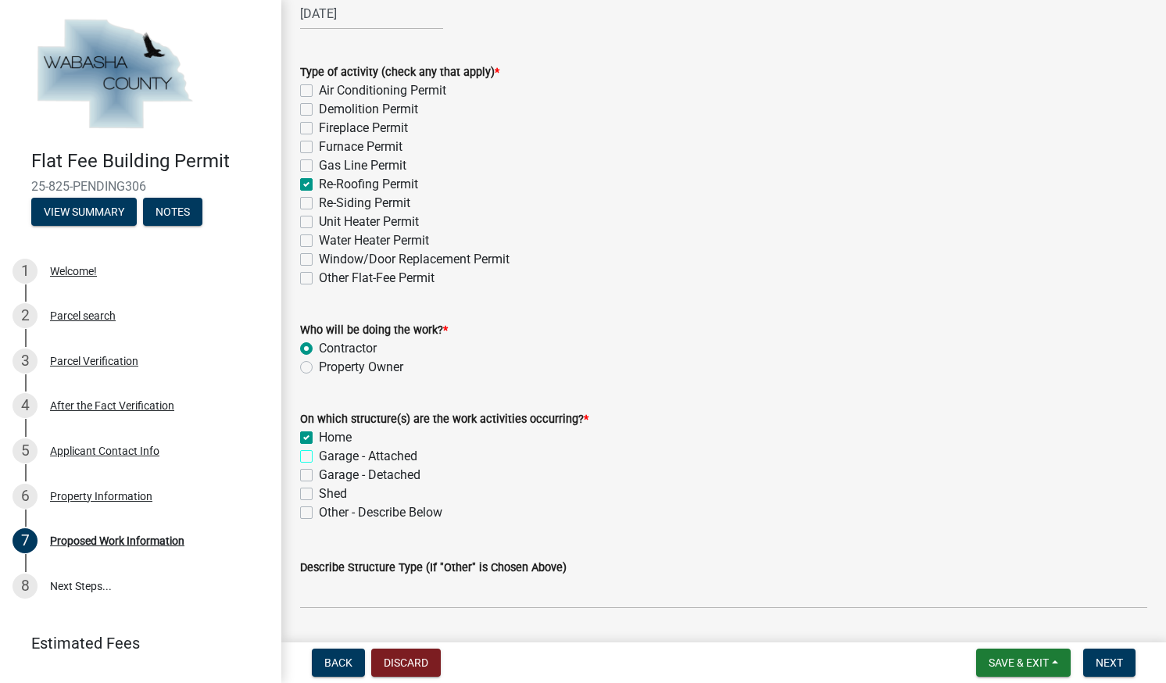
checkbox input "true"
checkbox input "false"
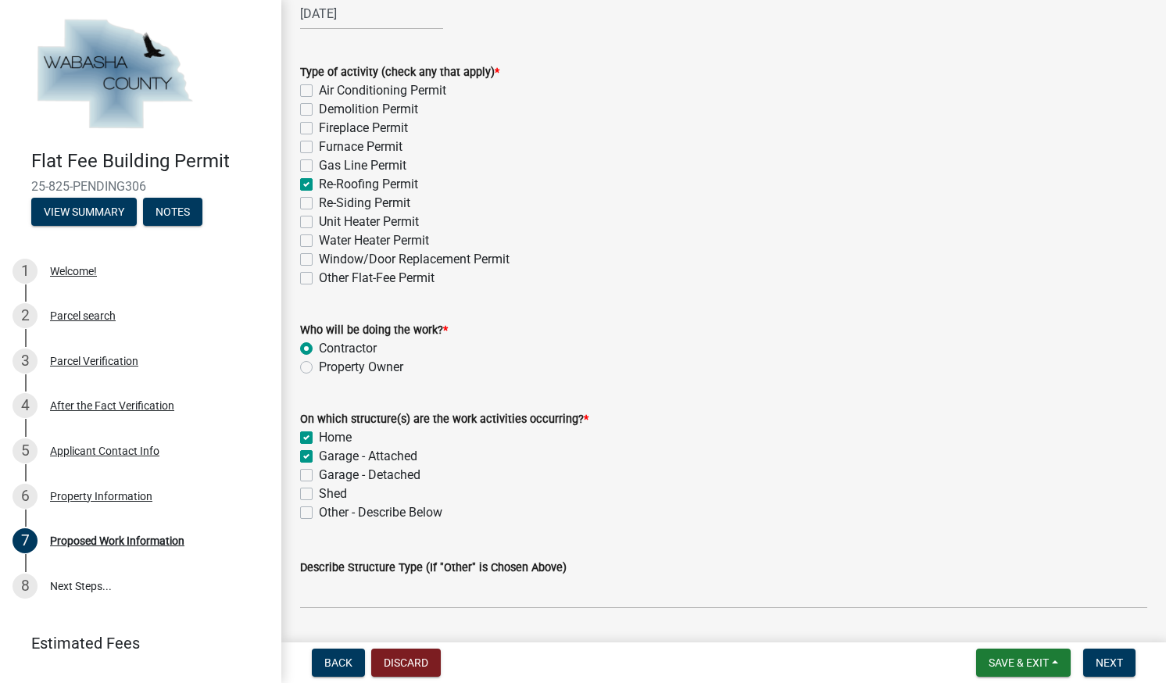
checkbox input "false"
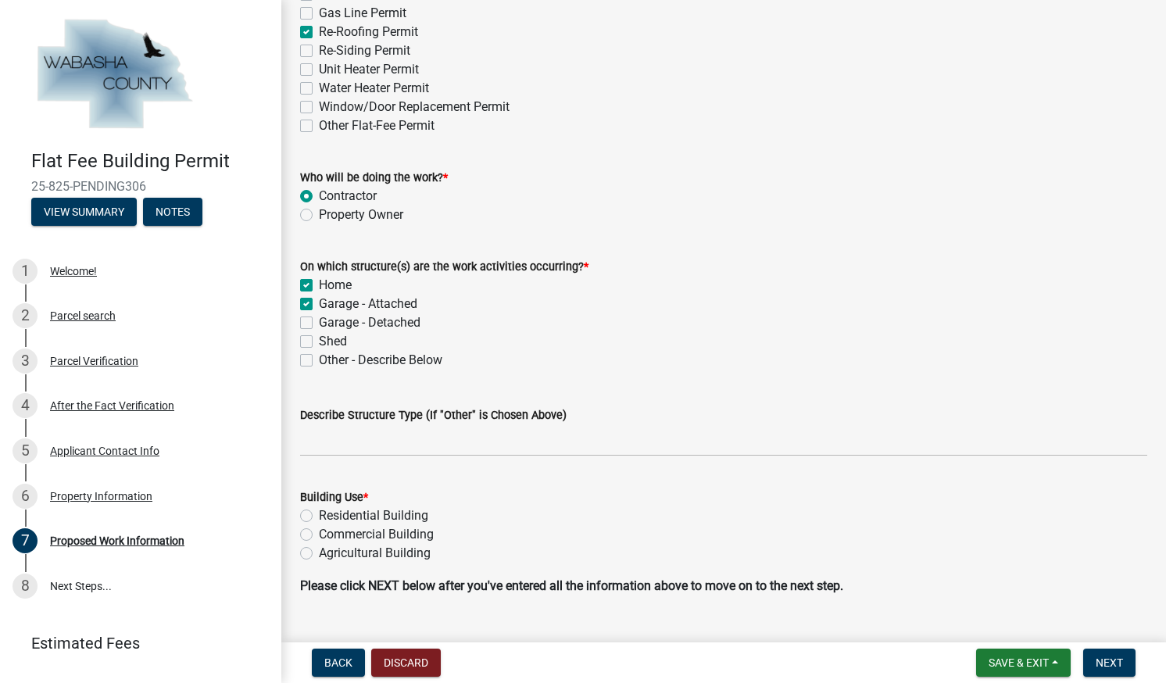
scroll to position [316, 0]
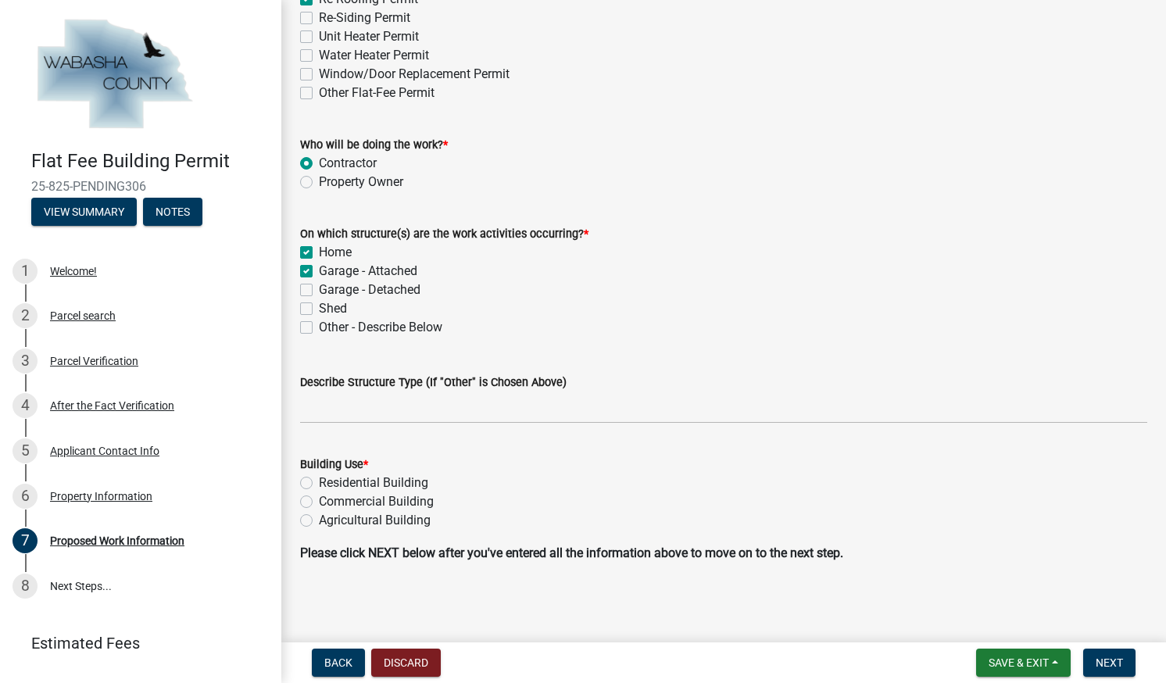
click at [313, 478] on div "Residential Building" at bounding box center [723, 483] width 847 height 19
click at [319, 478] on label "Residential Building" at bounding box center [373, 483] width 109 height 19
click at [319, 478] on input "Residential Building" at bounding box center [324, 479] width 10 height 10
radio input "true"
click at [1108, 663] on span "Next" at bounding box center [1109, 663] width 27 height 13
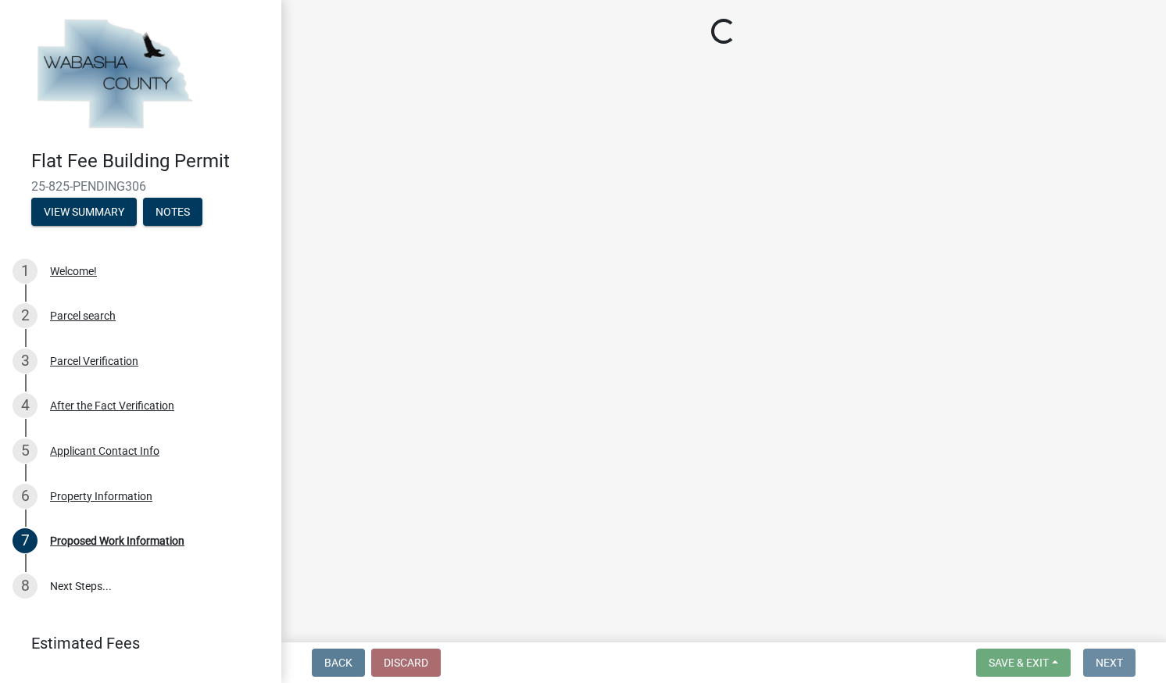
scroll to position [0, 0]
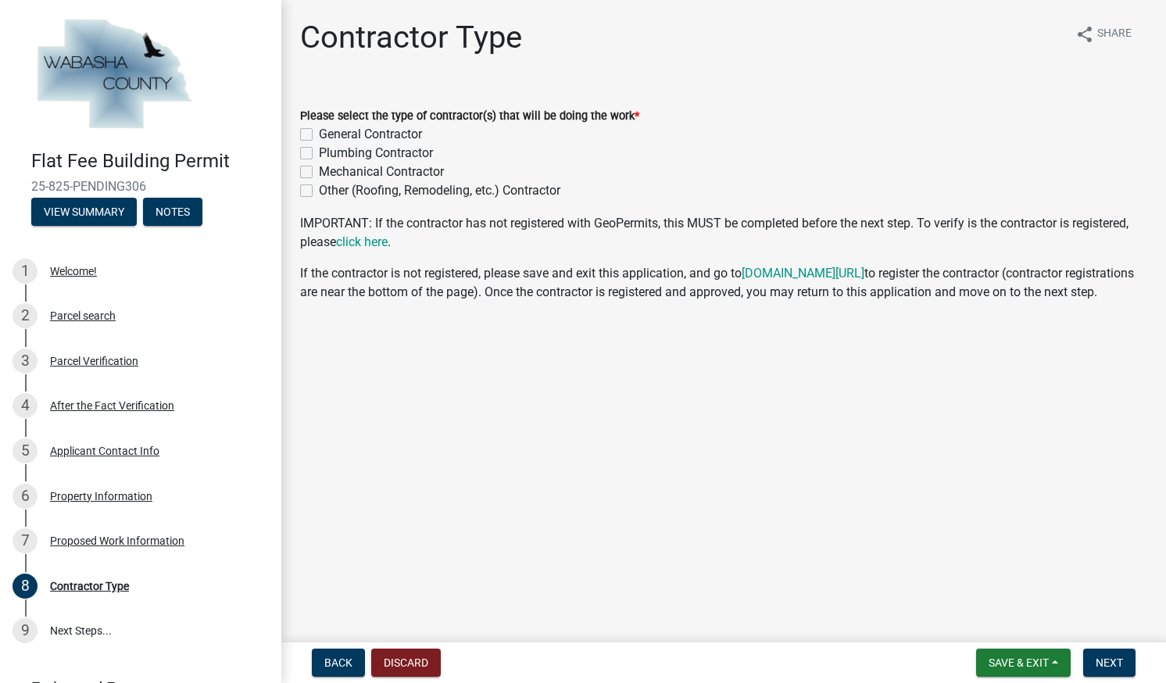
click at [319, 133] on label "General Contractor" at bounding box center [370, 134] width 103 height 19
click at [319, 133] on input "General Contractor" at bounding box center [324, 130] width 10 height 10
checkbox input "true"
checkbox input "false"
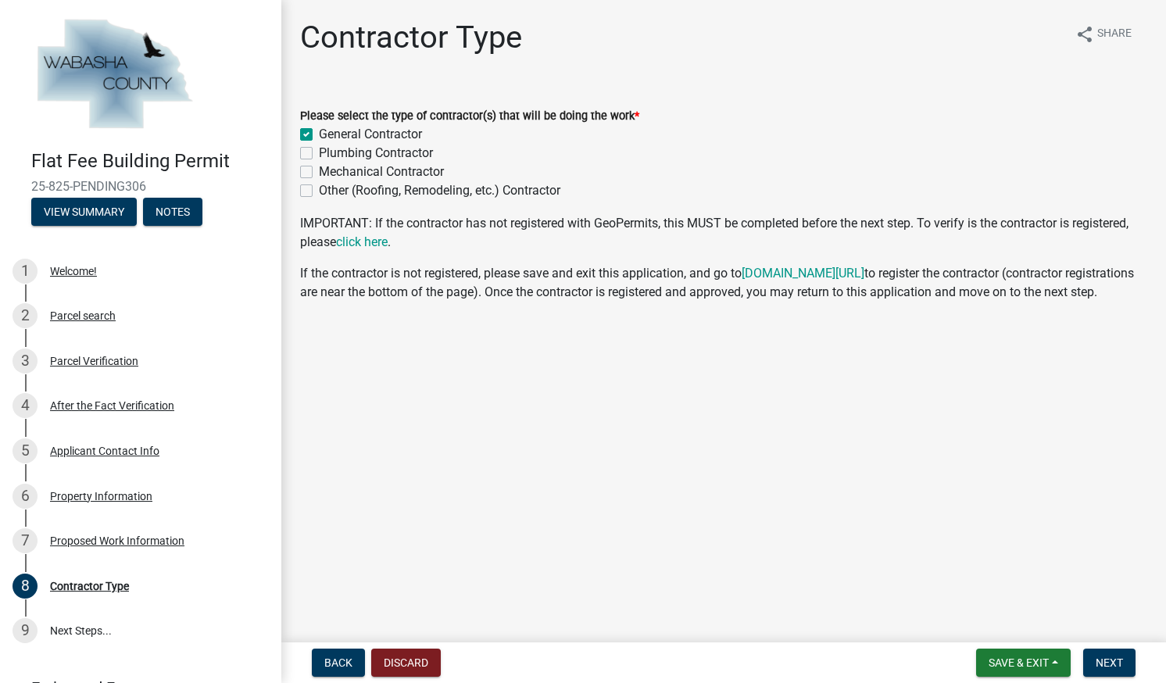
checkbox input "false"
click at [1102, 661] on span "Next" at bounding box center [1109, 663] width 27 height 13
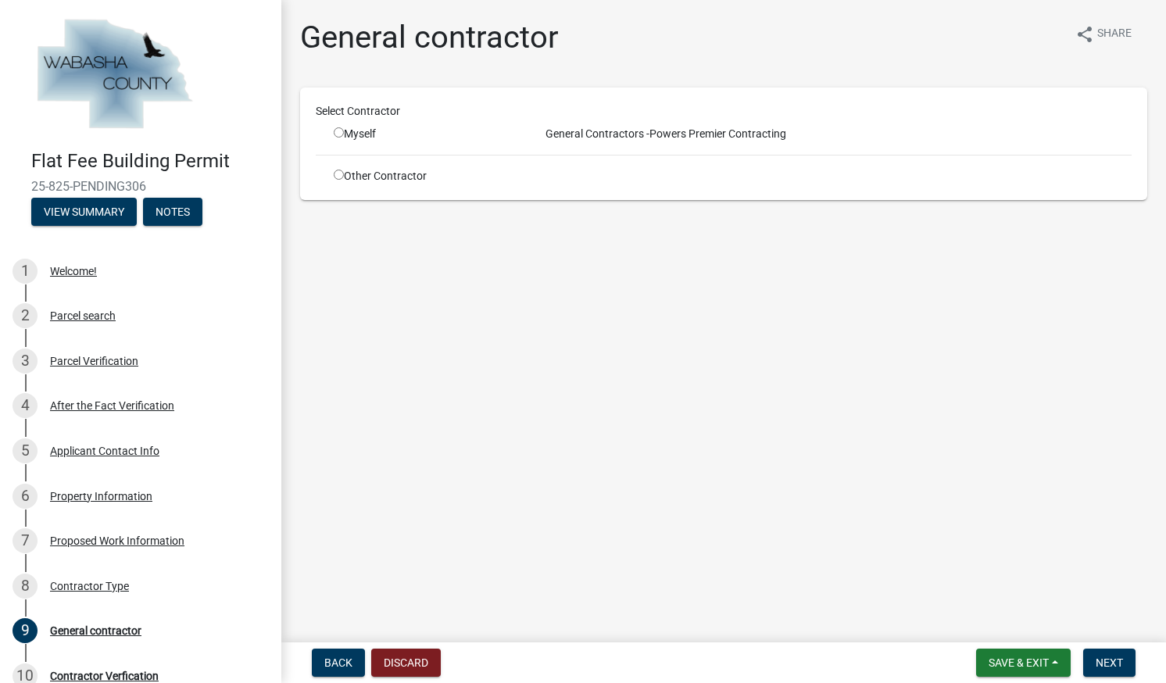
click at [340, 133] on input "radio" at bounding box center [339, 132] width 10 height 10
radio input "true"
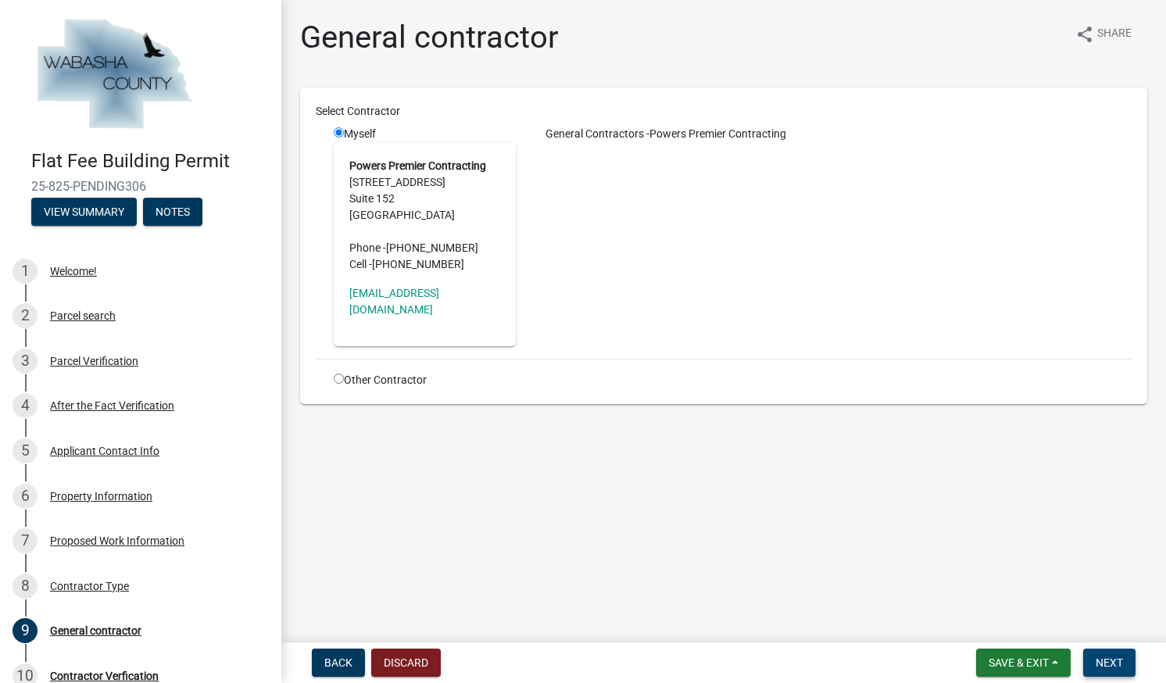
click at [1120, 674] on button "Next" at bounding box center [1109, 663] width 52 height 28
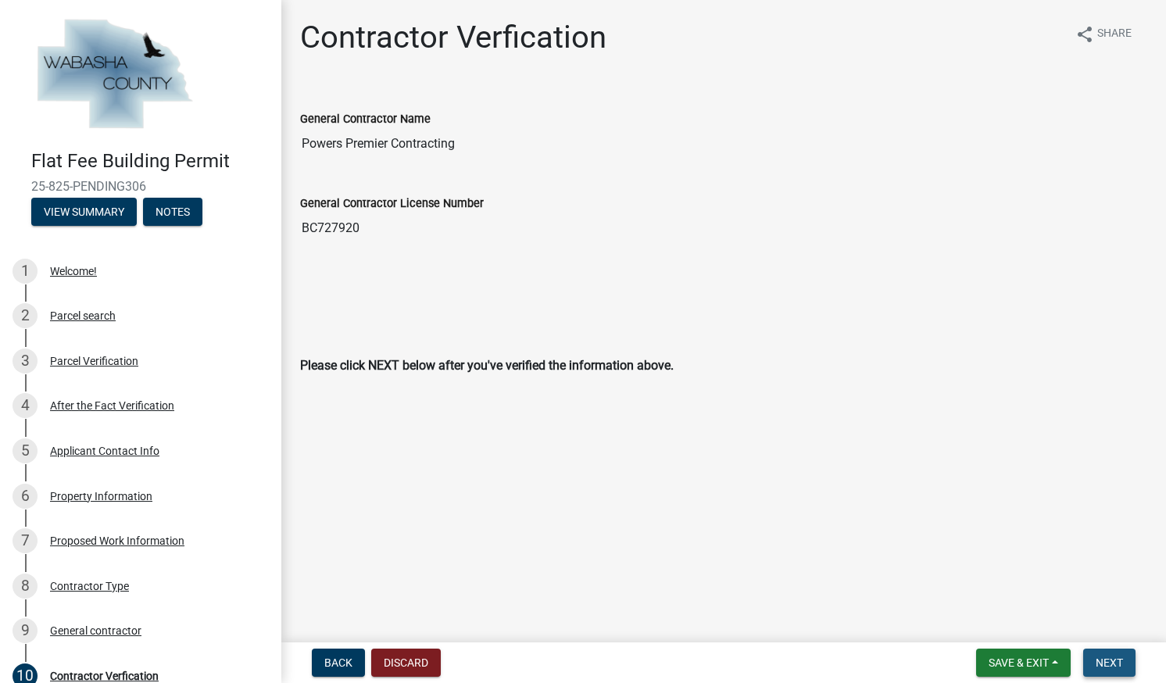
click at [1123, 673] on button "Next" at bounding box center [1109, 663] width 52 height 28
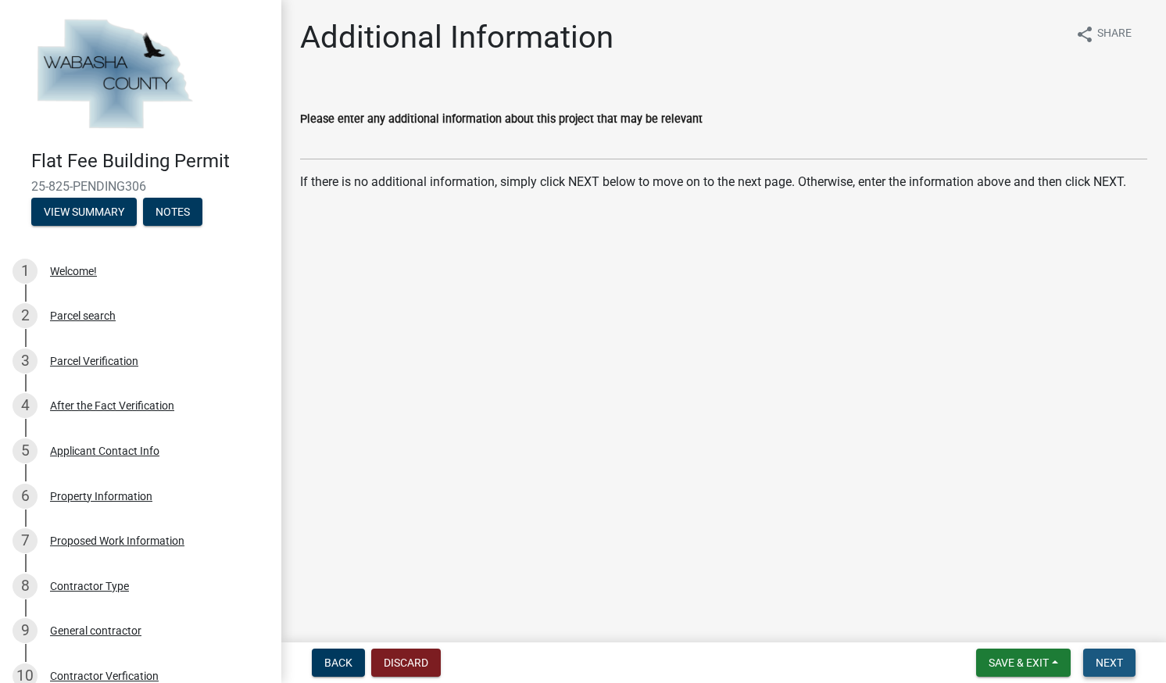
click at [1119, 672] on button "Next" at bounding box center [1109, 663] width 52 height 28
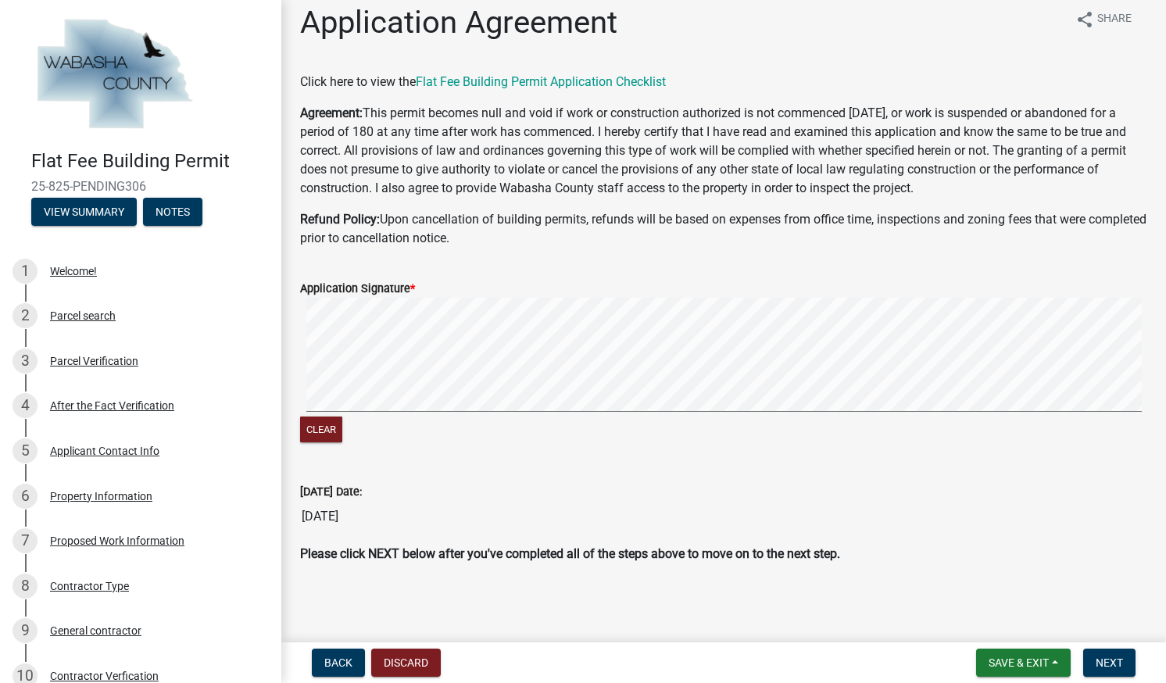
scroll to position [15, 0]
click at [1108, 666] on span "Next" at bounding box center [1109, 663] width 27 height 13
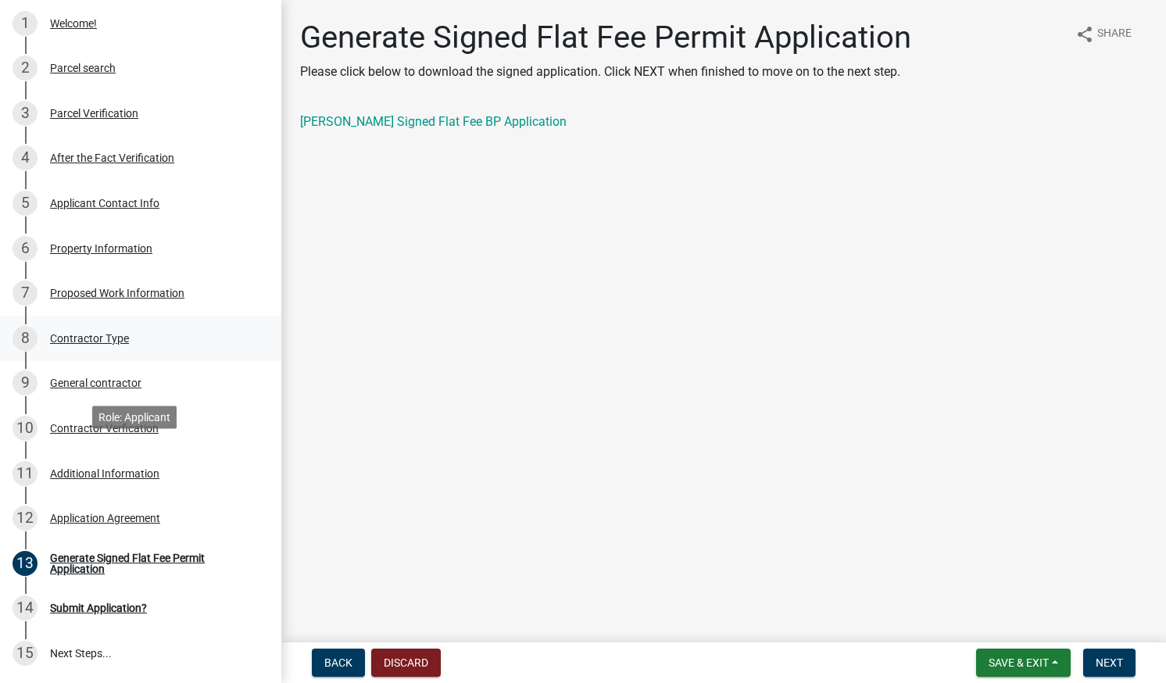
scroll to position [350, 0]
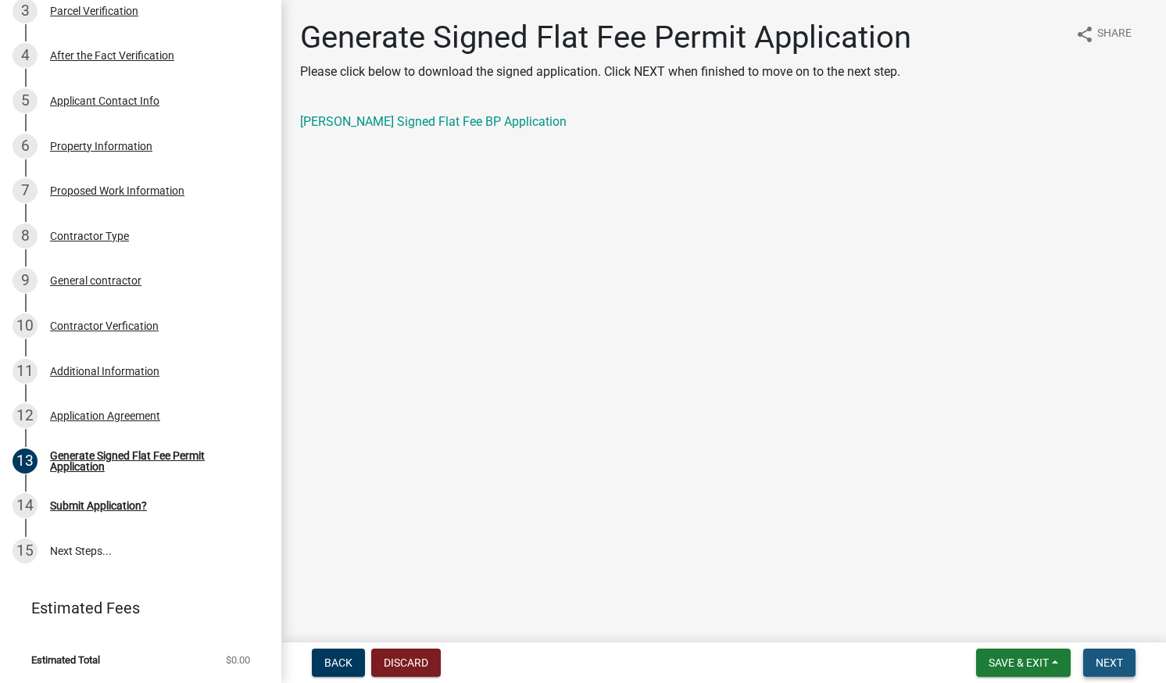
click at [1112, 667] on span "Next" at bounding box center [1109, 663] width 27 height 13
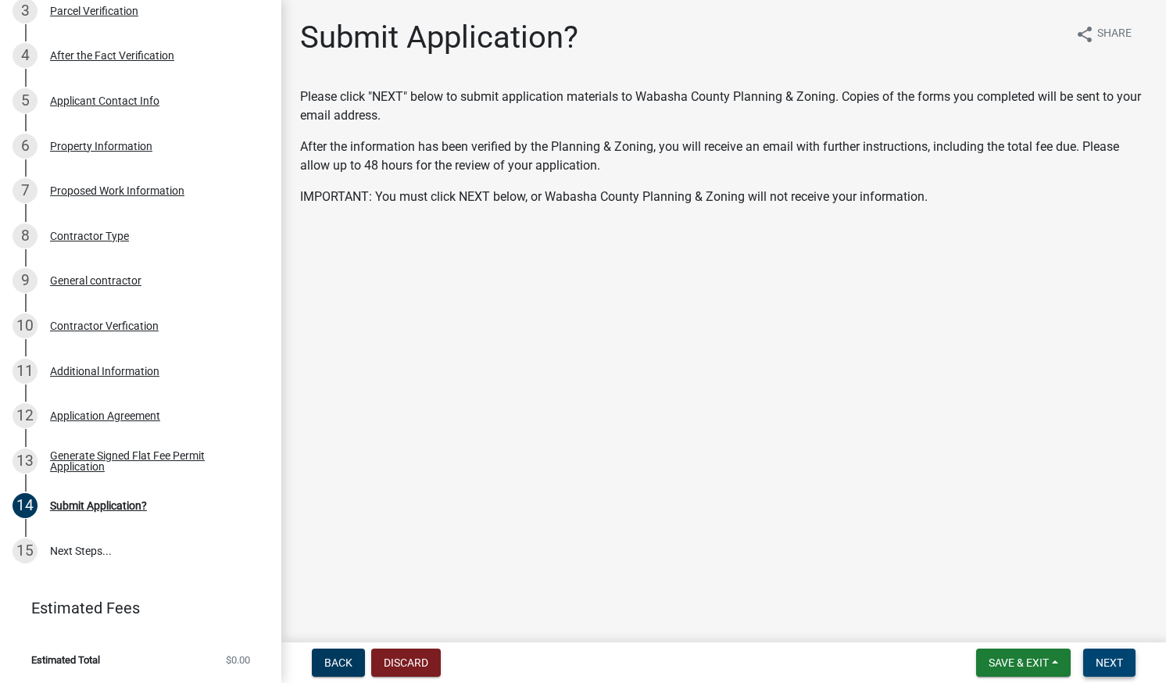
click at [1112, 667] on span "Next" at bounding box center [1109, 663] width 27 height 13
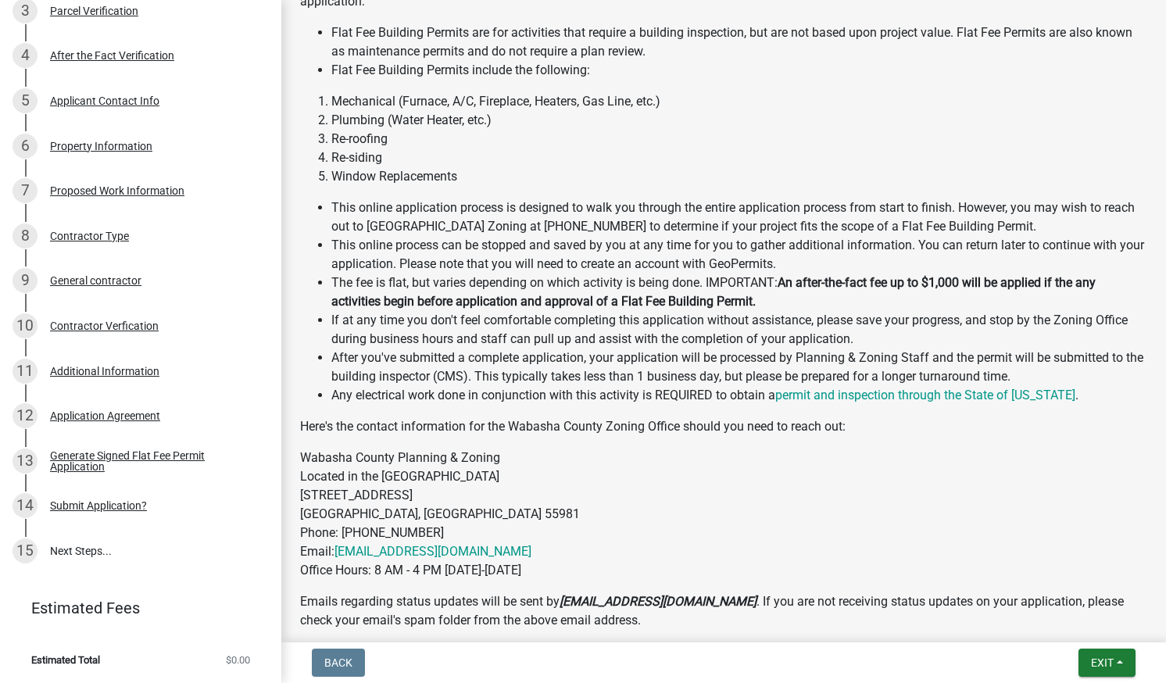
scroll to position [0, 0]
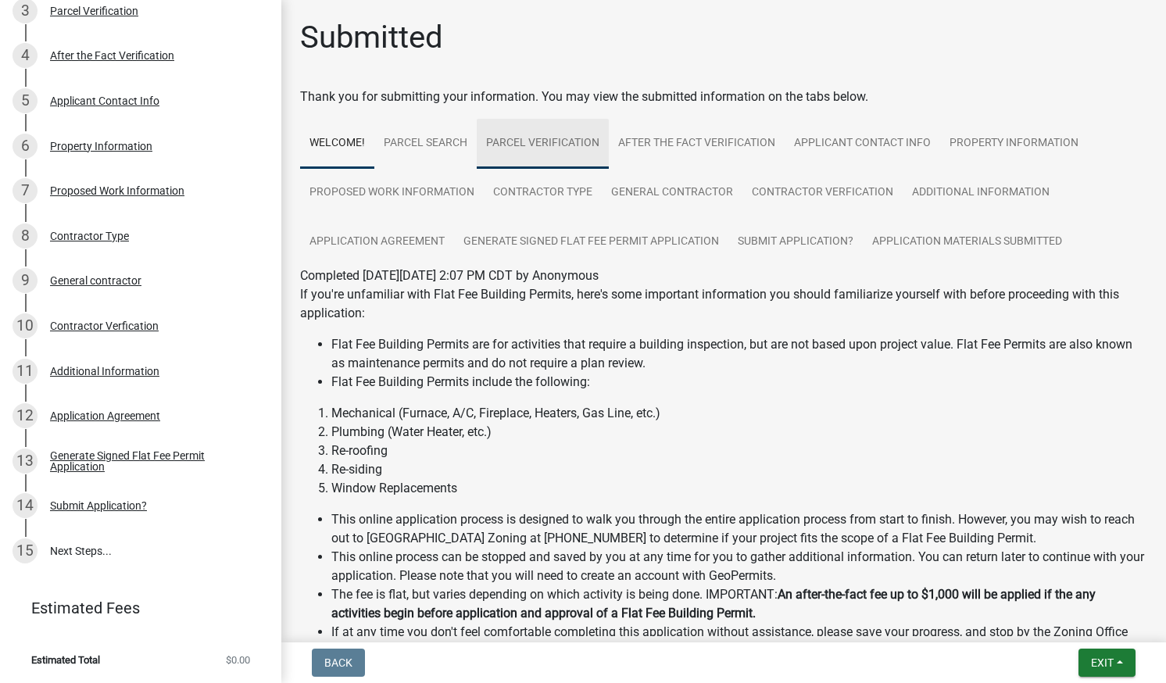
click at [528, 152] on link "Parcel Verification" at bounding box center [543, 144] width 132 height 50
